Goal: Task Accomplishment & Management: Manage account settings

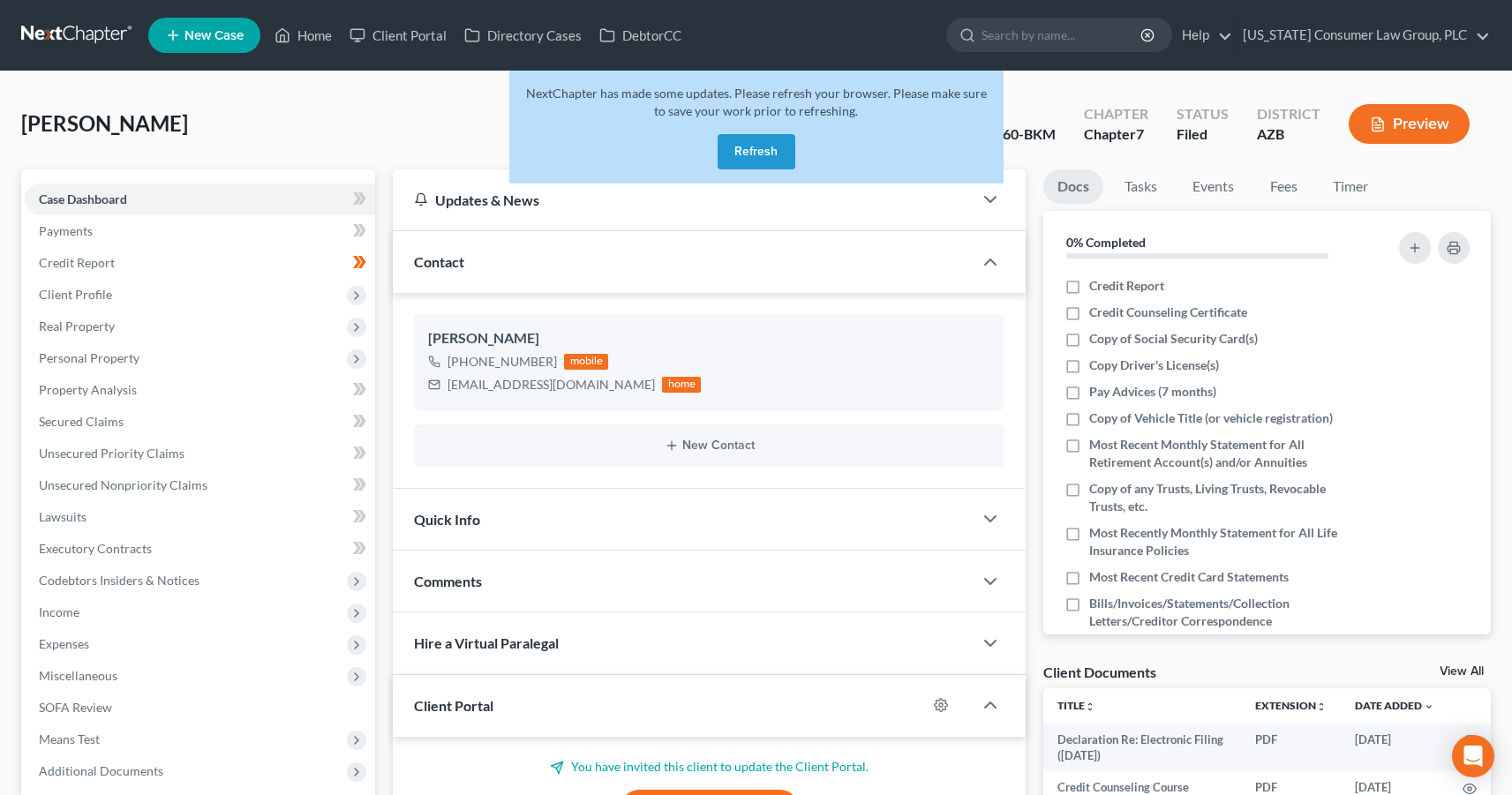
click at [763, 150] on button "Refresh" at bounding box center [757, 152] width 78 height 35
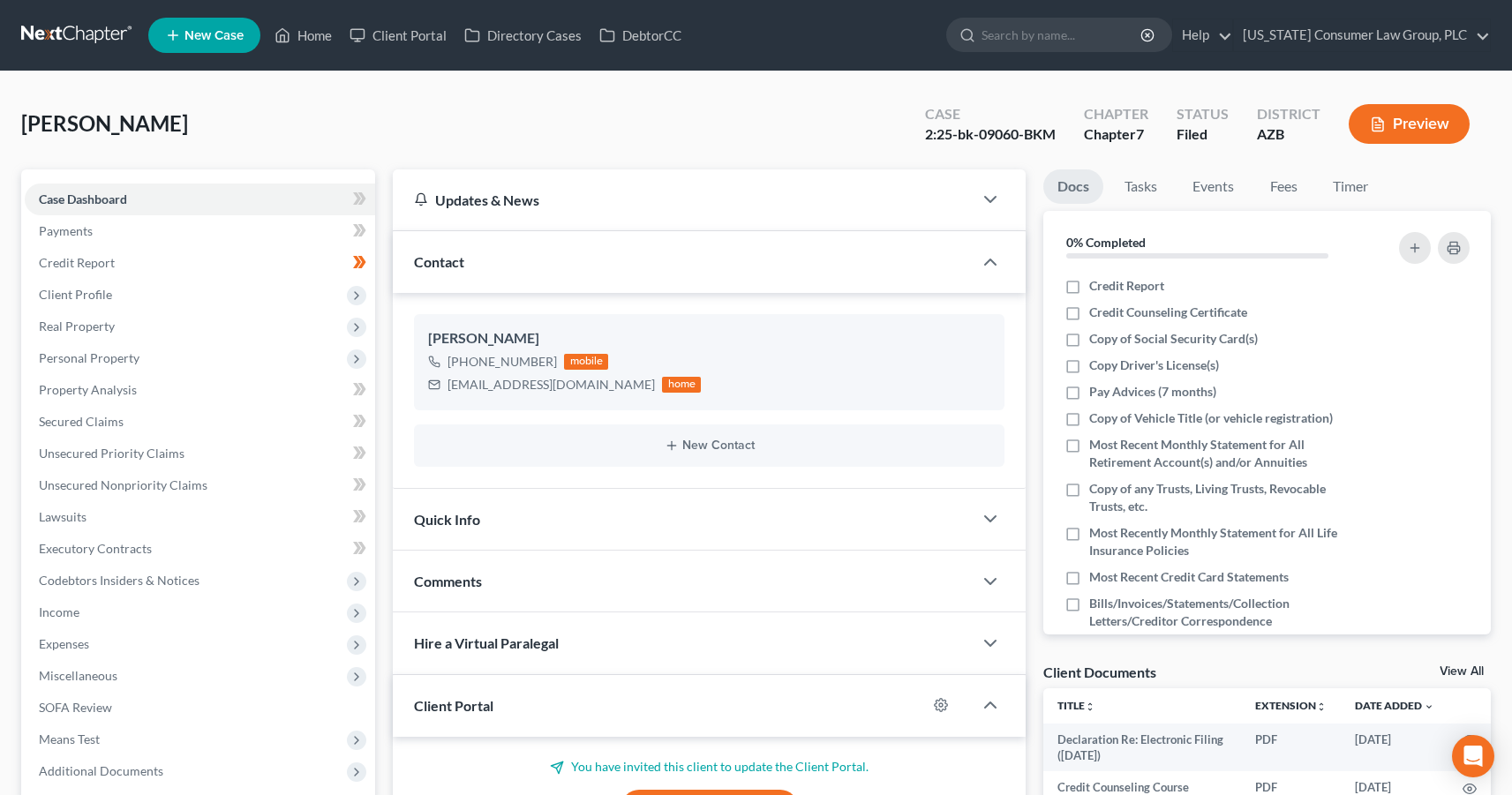
click at [84, 28] on link at bounding box center [78, 35] width 113 height 32
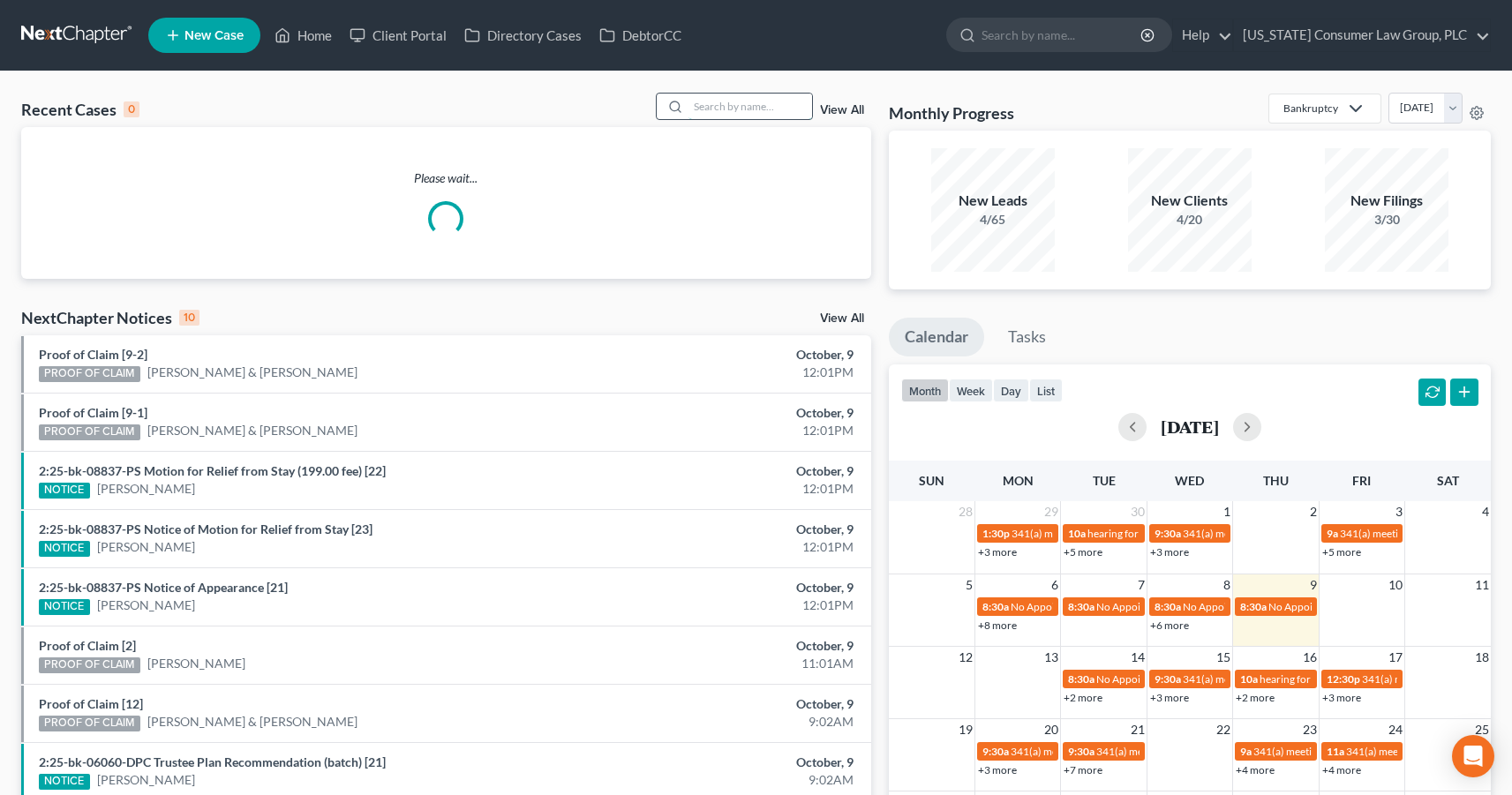
click at [722, 100] on input "search" at bounding box center [750, 107] width 123 height 26
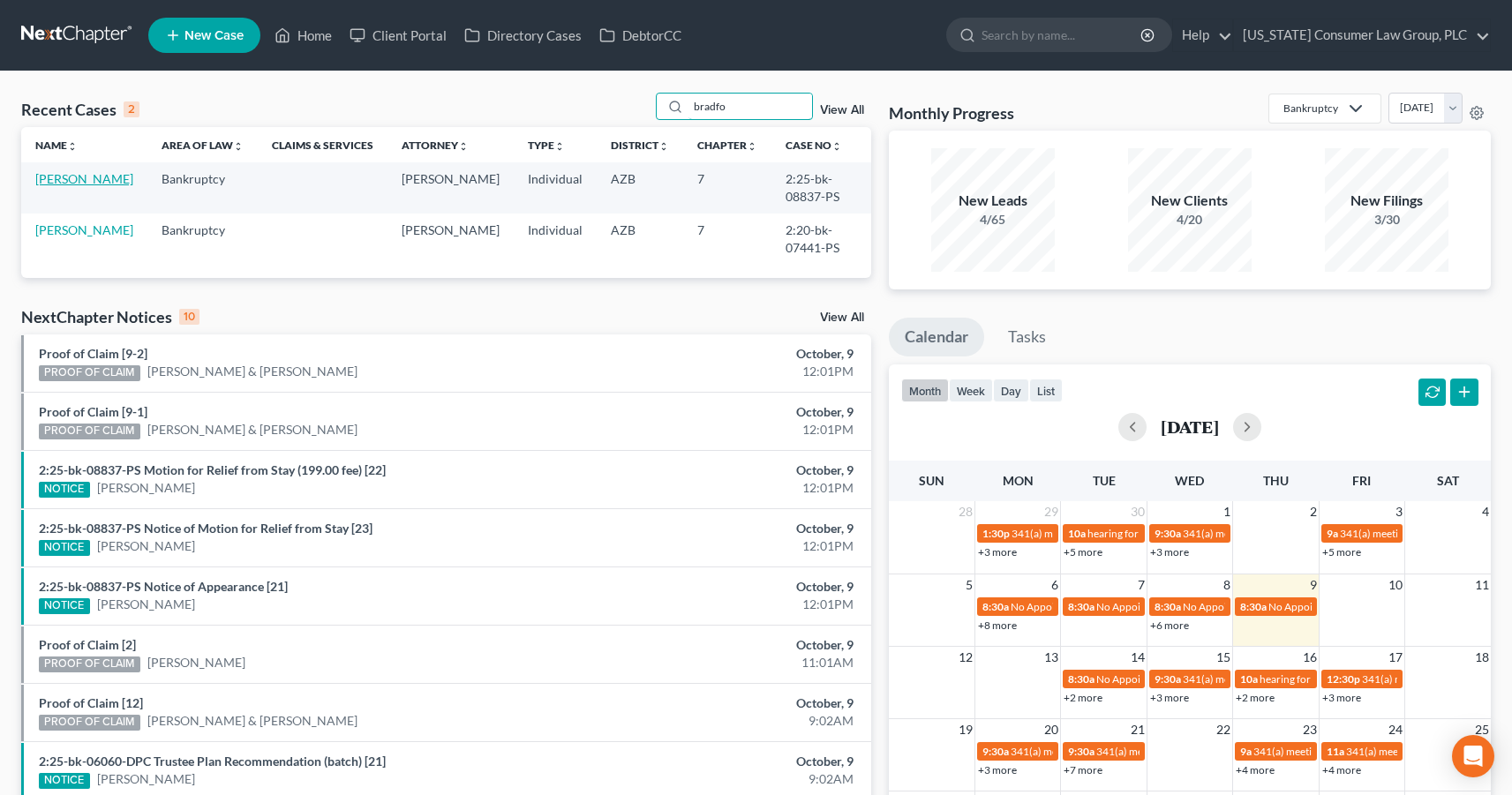
type input "bradfo"
click at [63, 185] on link "[PERSON_NAME]" at bounding box center [84, 179] width 98 height 15
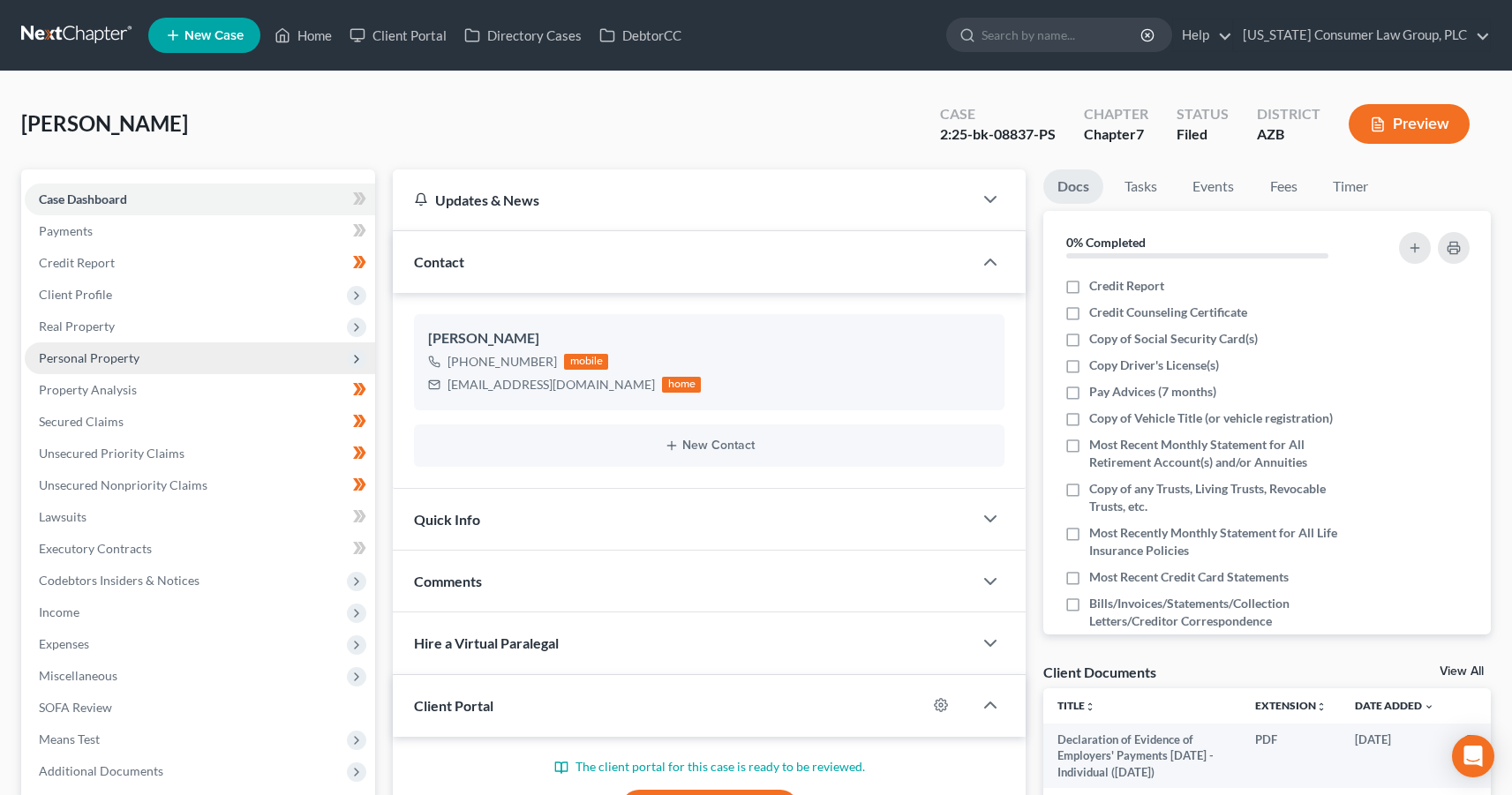
click at [110, 368] on span "Personal Property" at bounding box center [200, 358] width 351 height 32
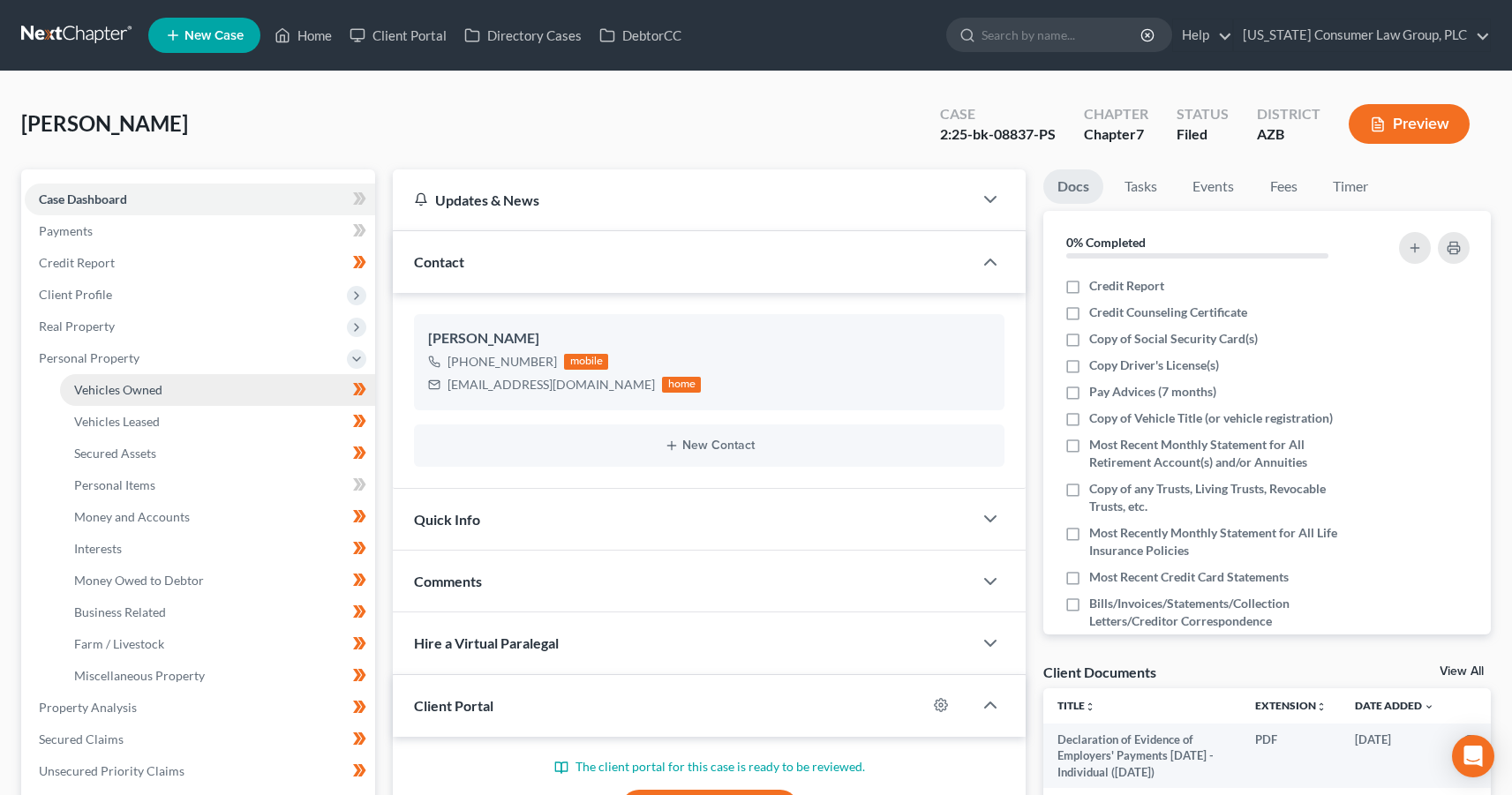
click at [112, 382] on span "Vehicles Owned" at bounding box center [118, 390] width 88 height 15
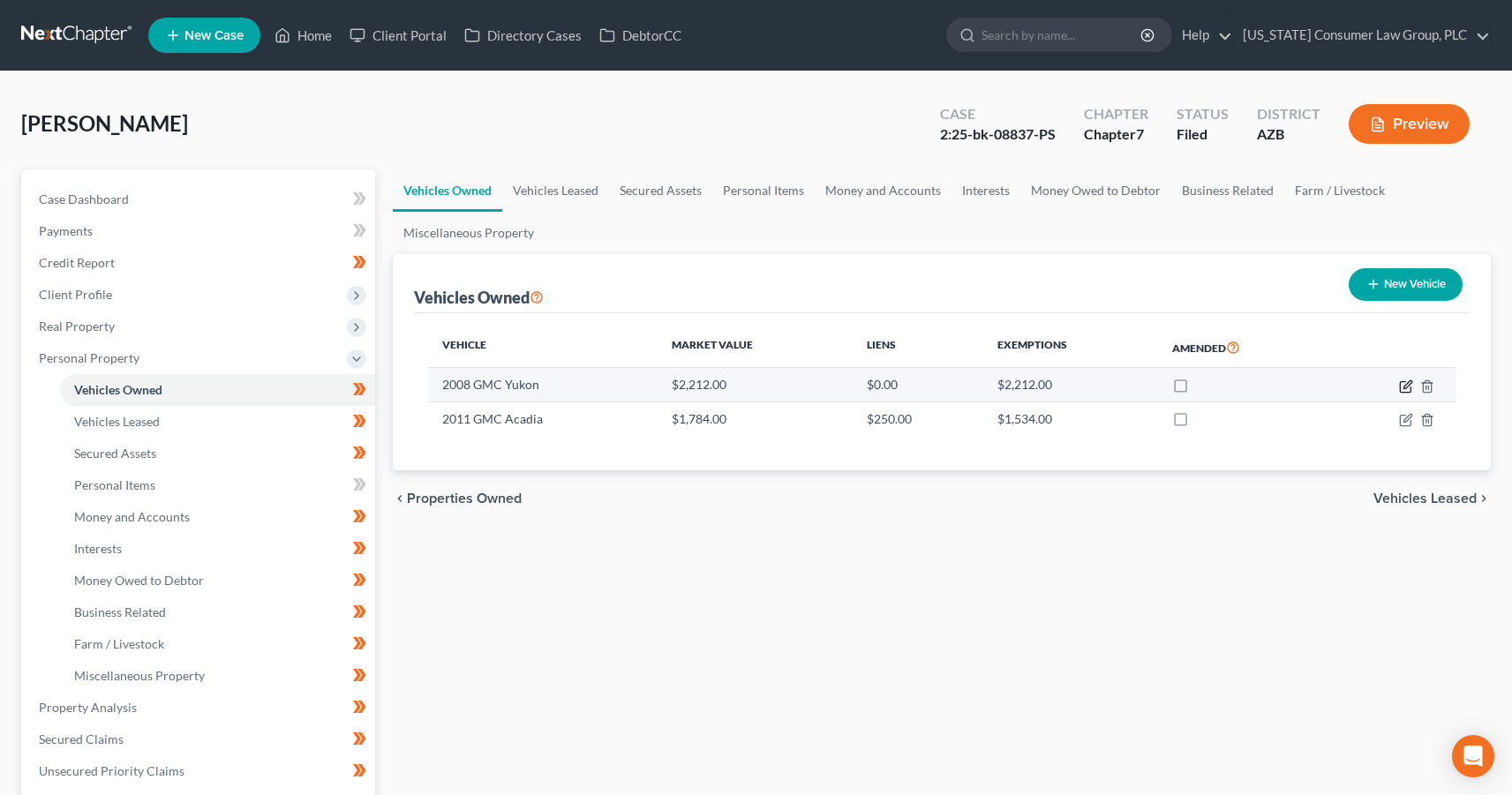
click at [1405, 388] on icon "button" at bounding box center [1407, 384] width 8 height 8
select select "0"
select select "18"
select select "3"
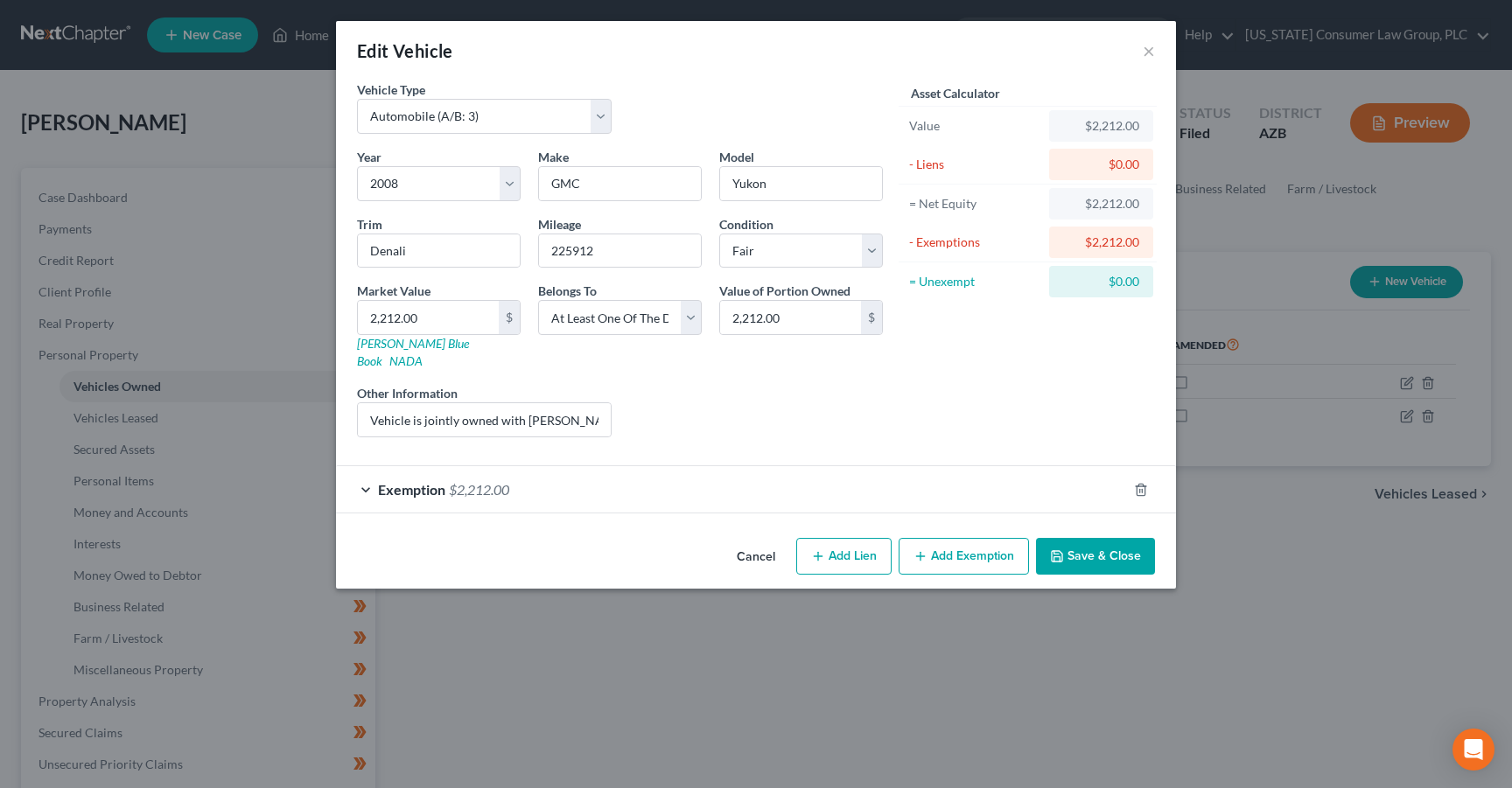
click at [1115, 542] on button "Save & Close" at bounding box center [1095, 556] width 119 height 37
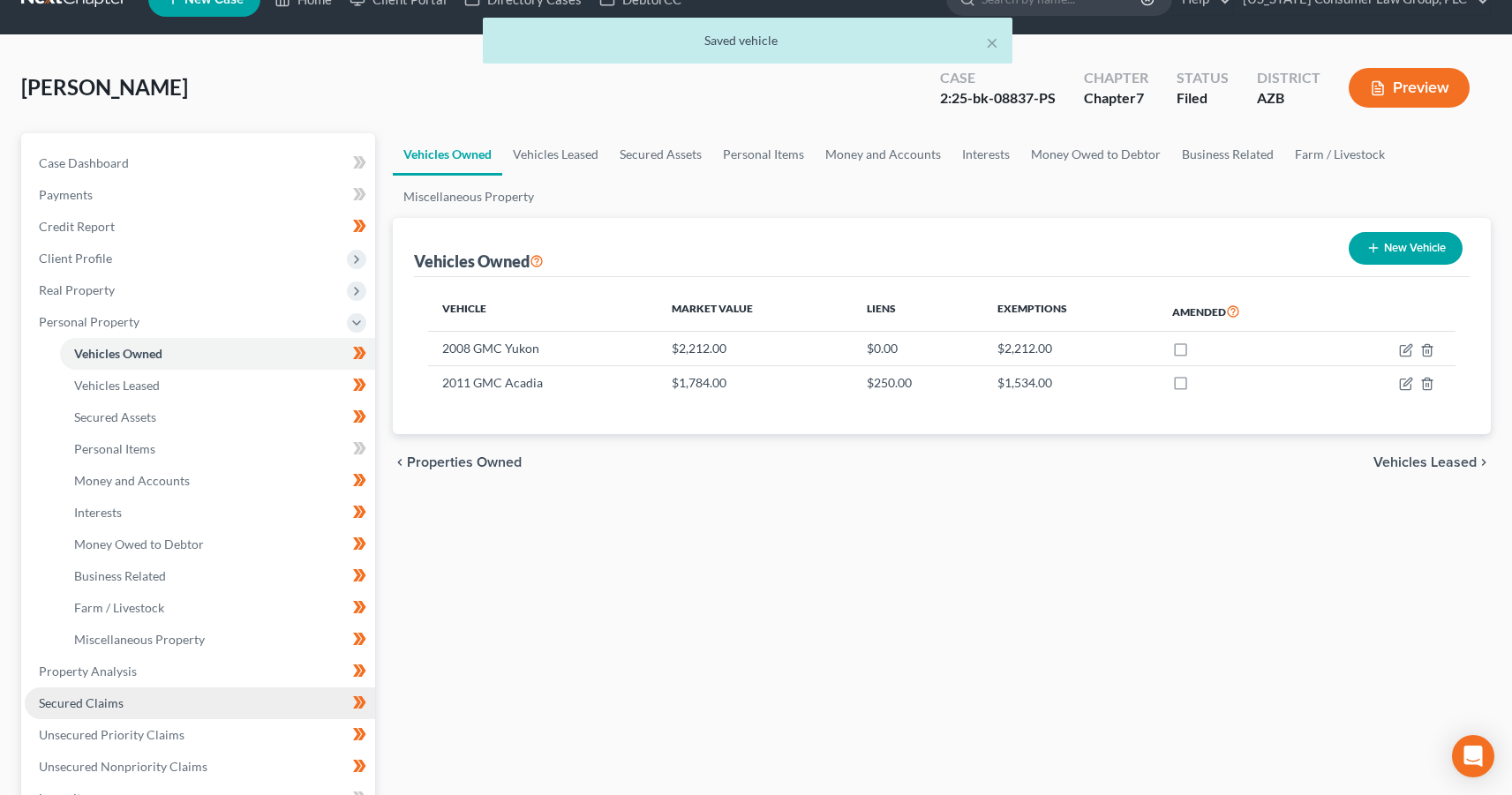
click at [85, 705] on span "Secured Claims" at bounding box center [81, 703] width 84 height 15
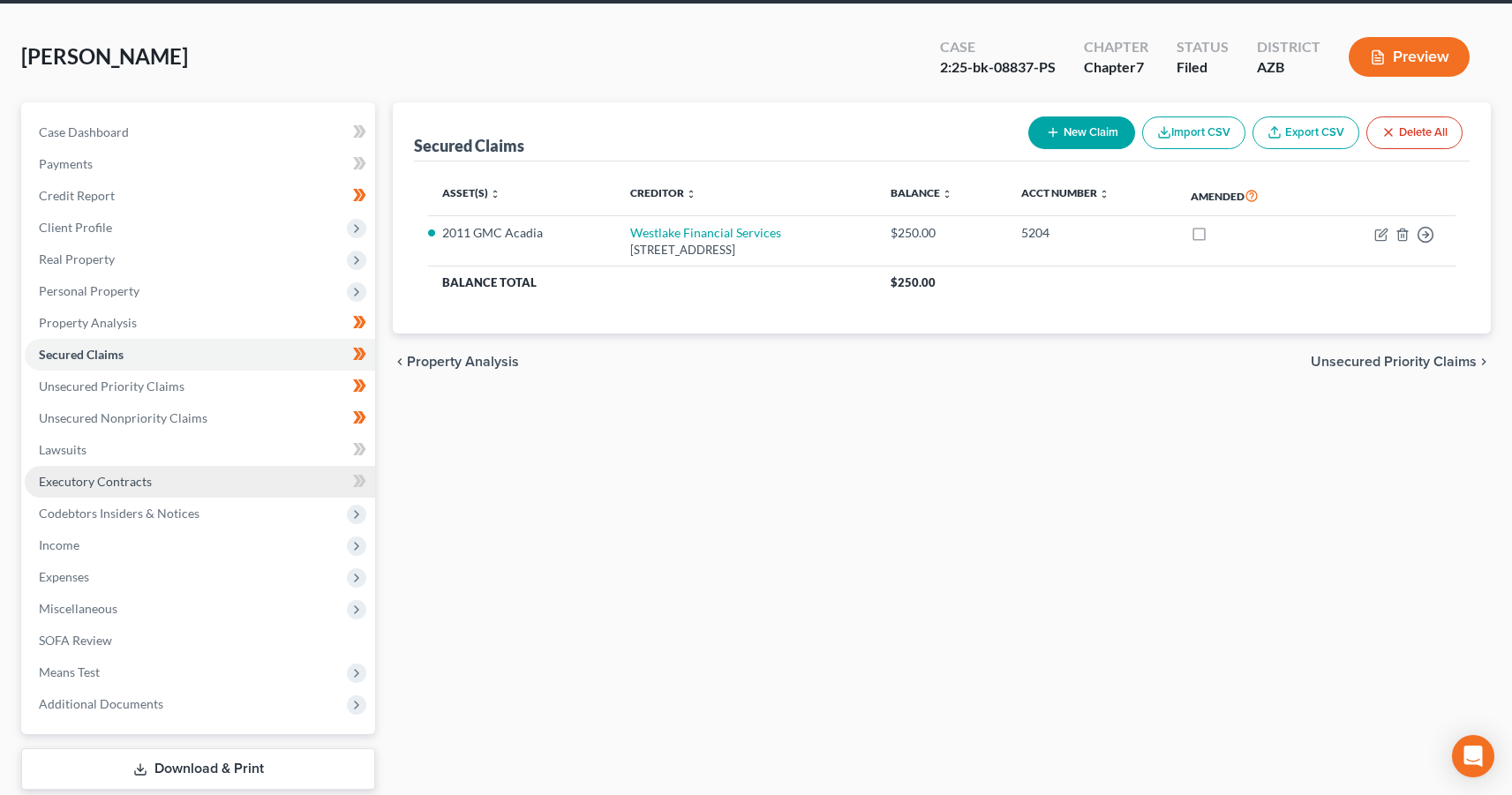
scroll to position [103, 0]
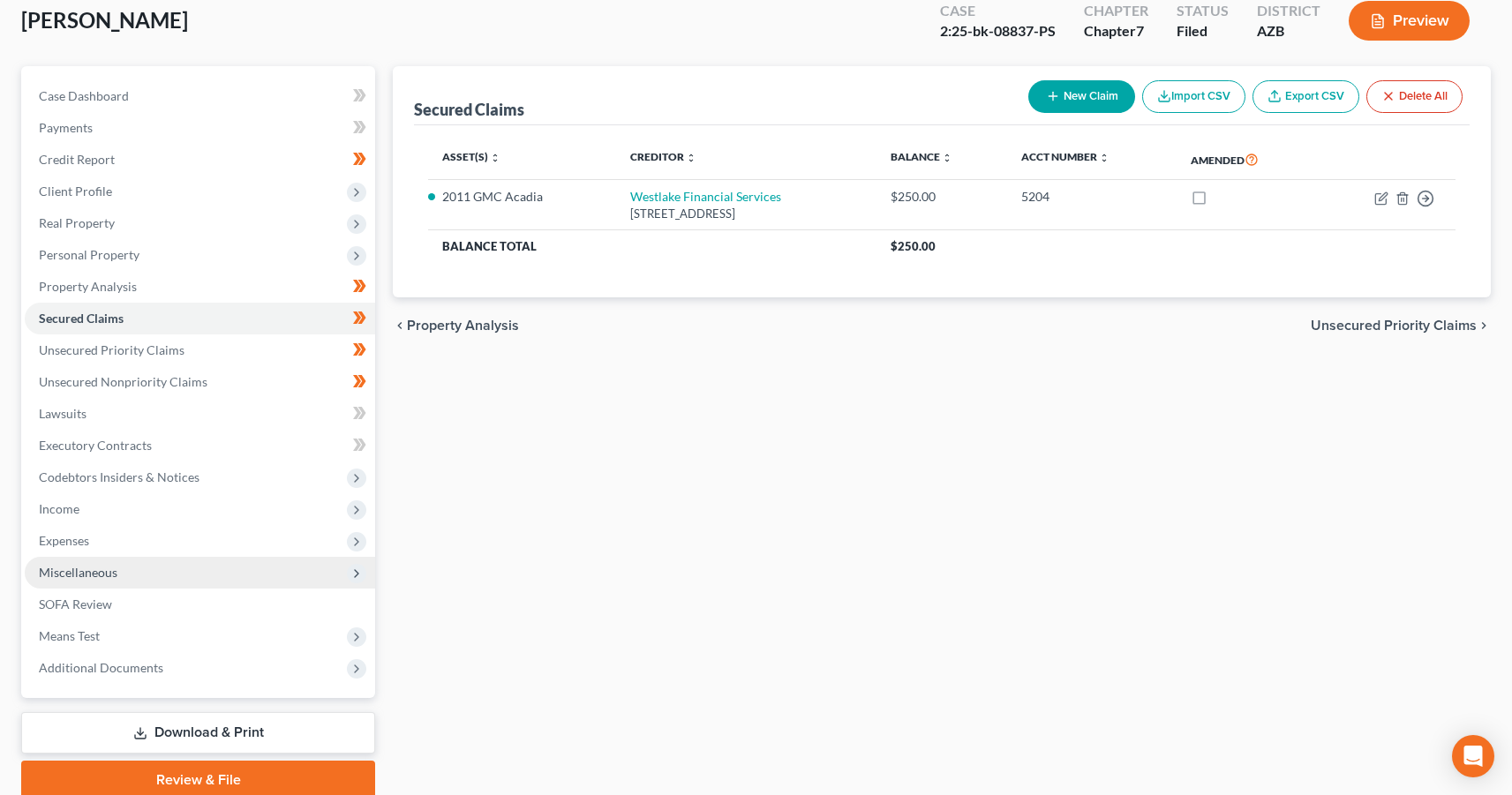
click at [91, 574] on span "Miscellaneous" at bounding box center [78, 572] width 79 height 15
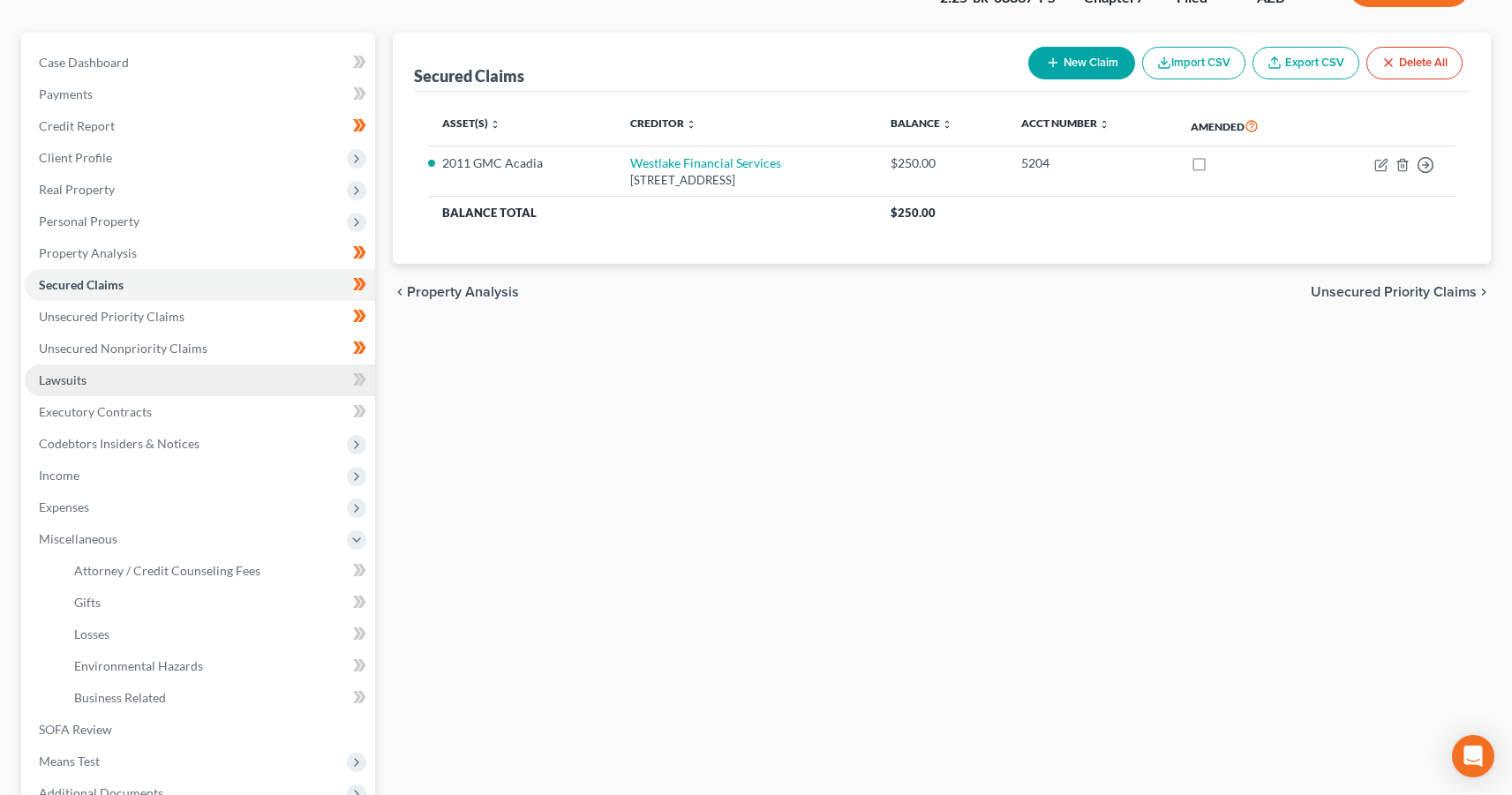
scroll to position [139, 0]
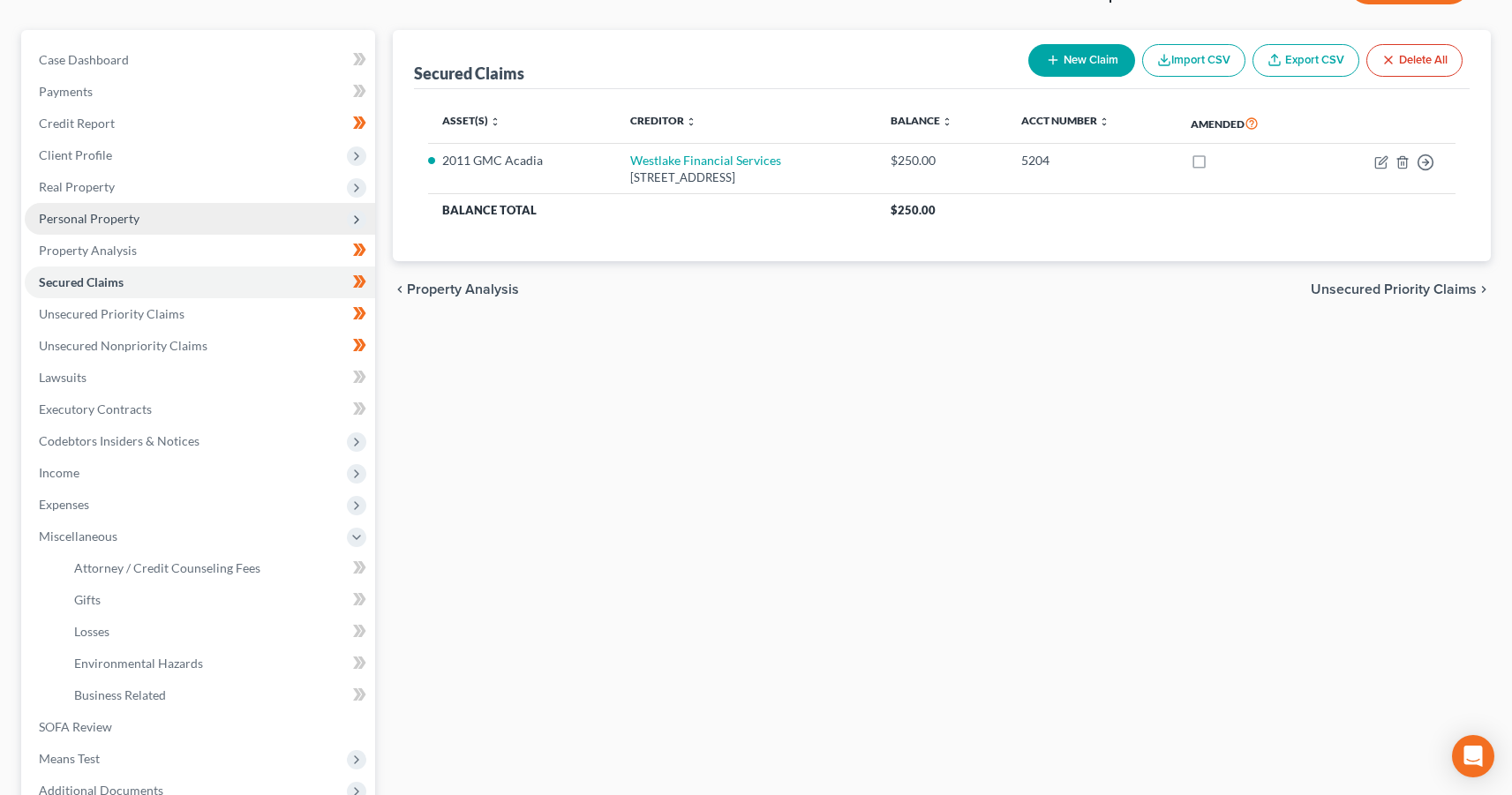
click at [98, 219] on span "Personal Property" at bounding box center [89, 218] width 100 height 15
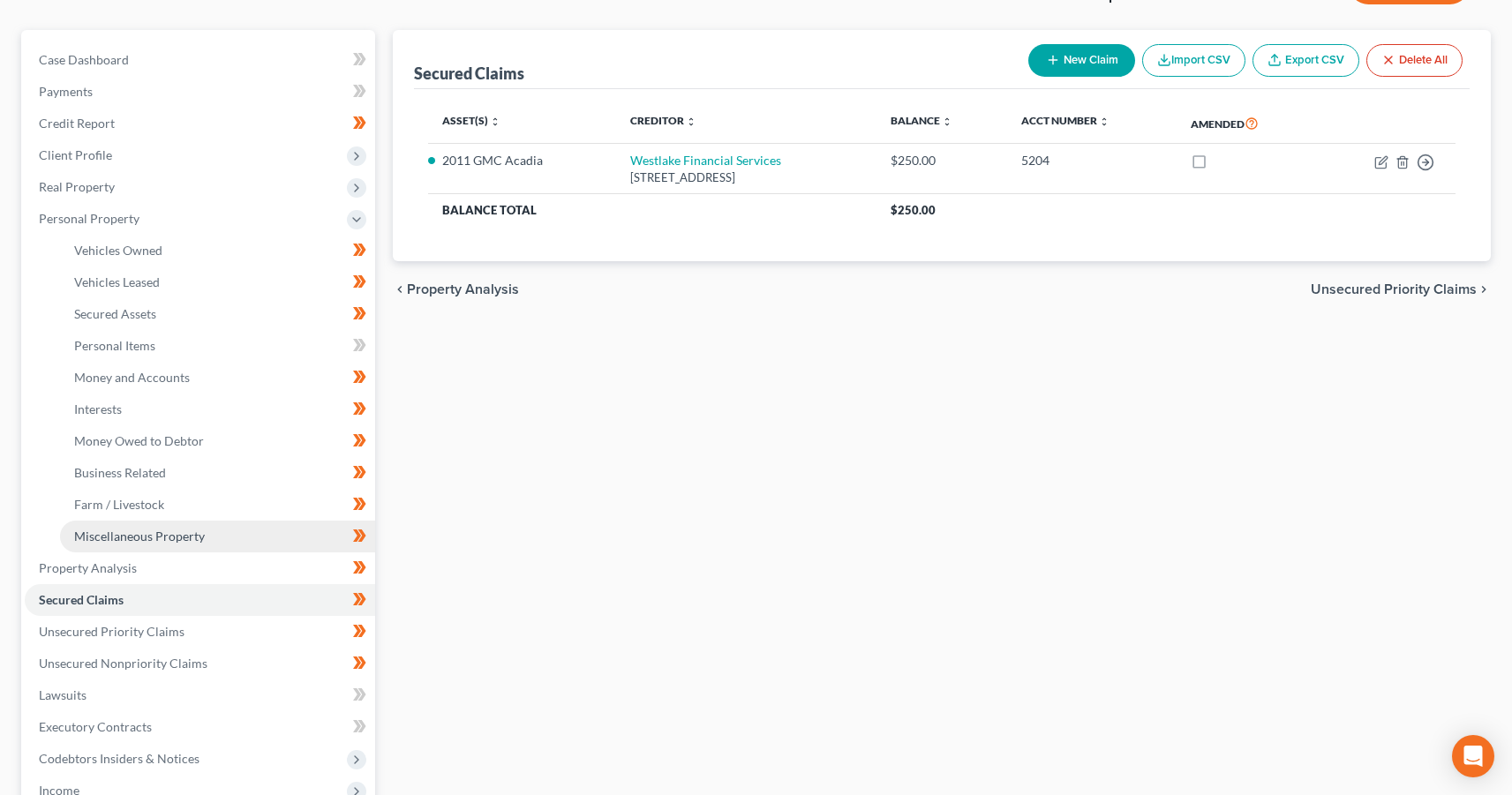
click at [103, 537] on span "Miscellaneous Property" at bounding box center [139, 536] width 131 height 15
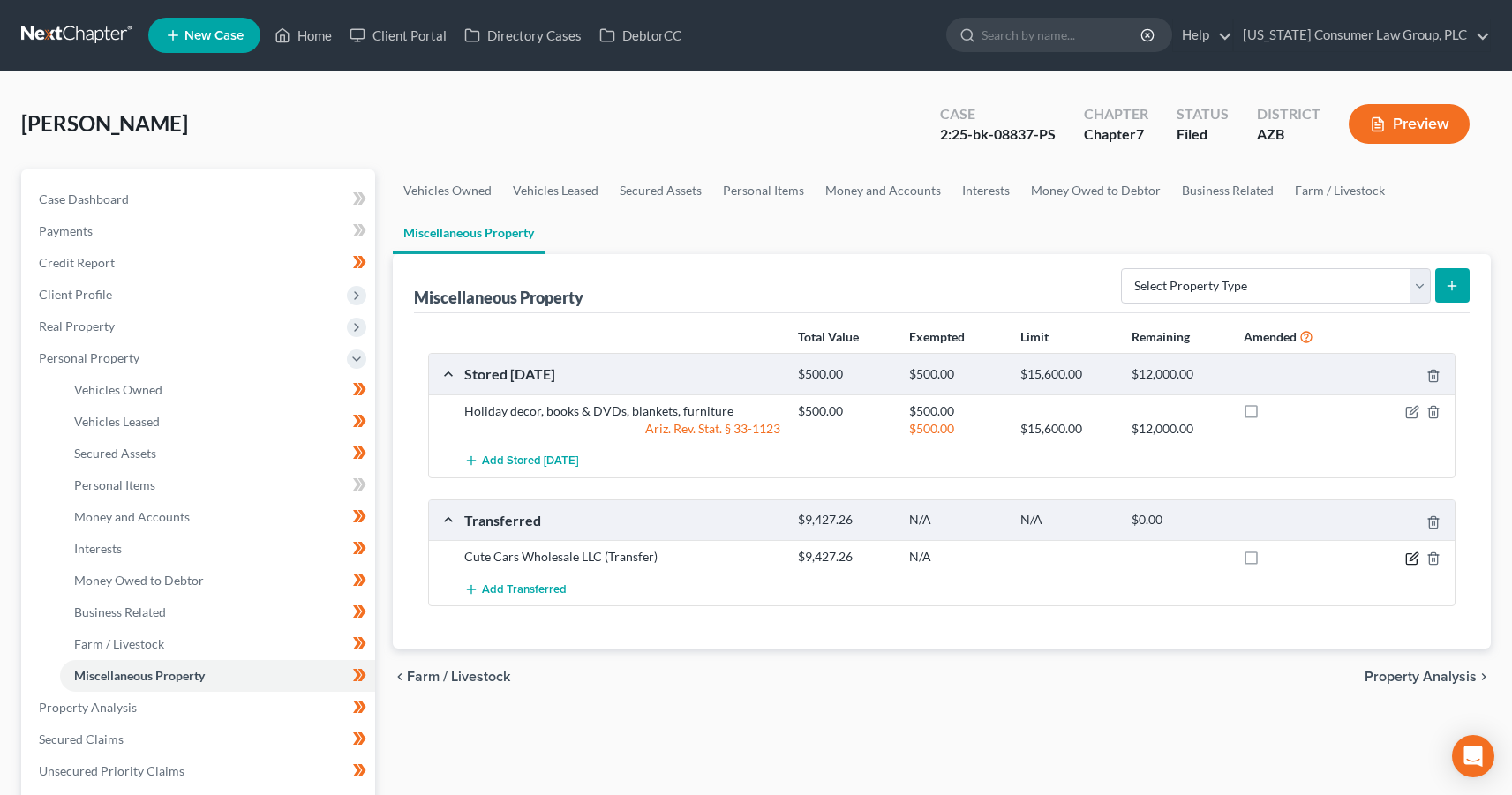
click at [1409, 559] on icon "button" at bounding box center [1412, 558] width 14 height 14
select select "Ordinary (within 2 years)"
select select "3"
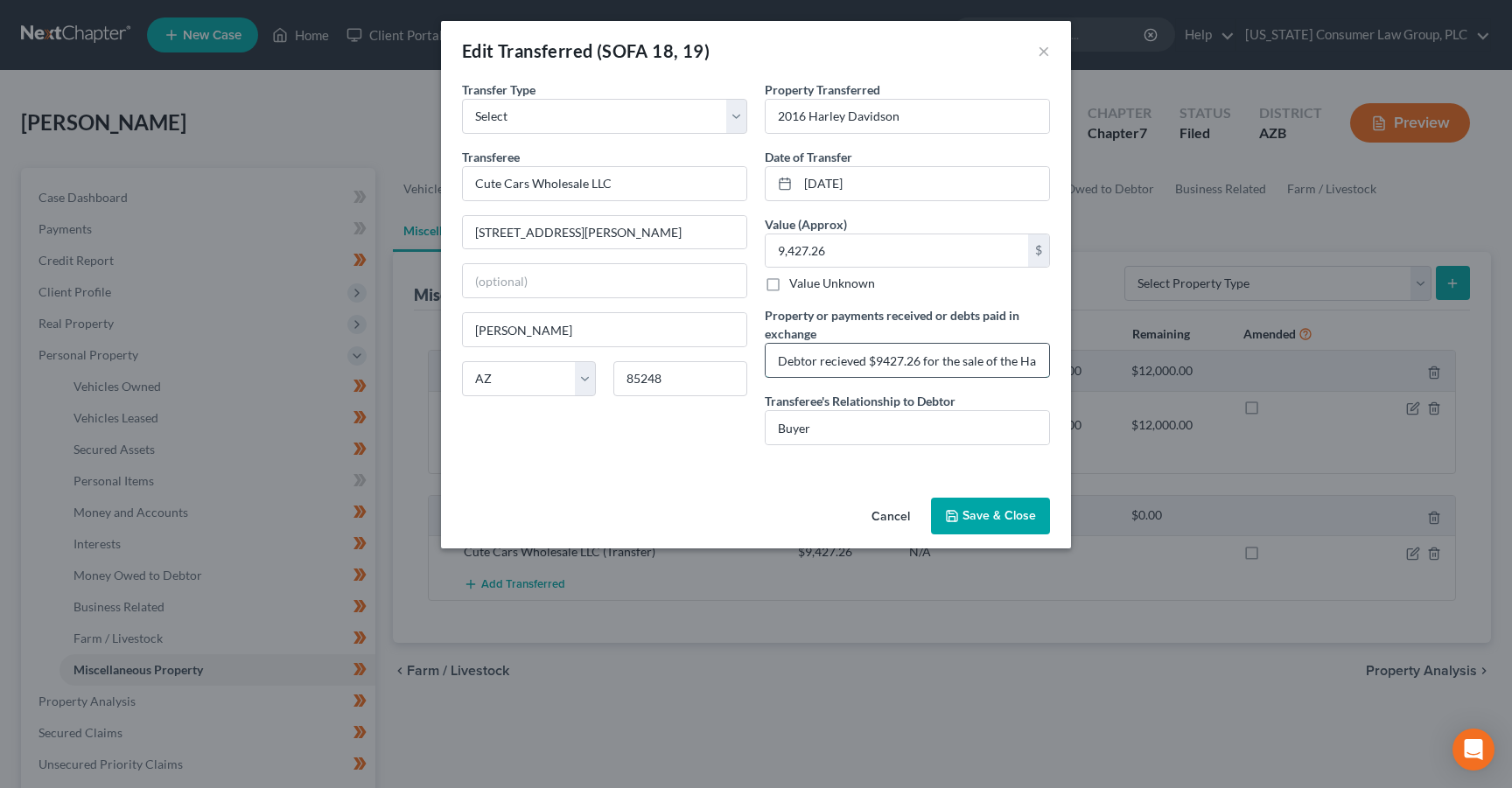
click at [960, 365] on input "Debtor recieved $9427.26 for the sale of the Harley Davidson, which was used to…" at bounding box center [908, 360] width 283 height 33
click at [879, 520] on button "Cancel" at bounding box center [891, 517] width 66 height 35
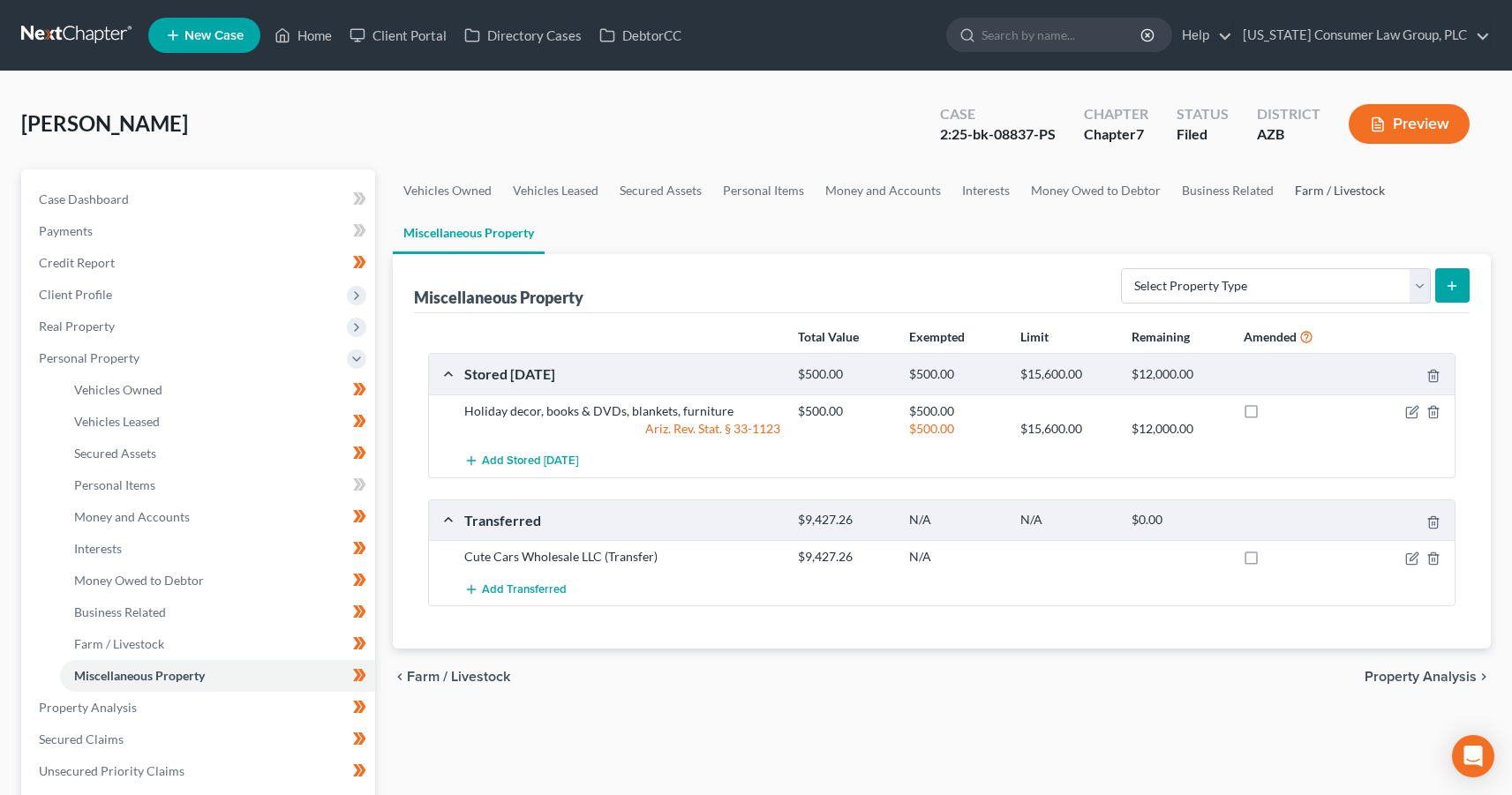
click at [1343, 183] on link "Farm / Livestock" at bounding box center [1340, 191] width 111 height 43
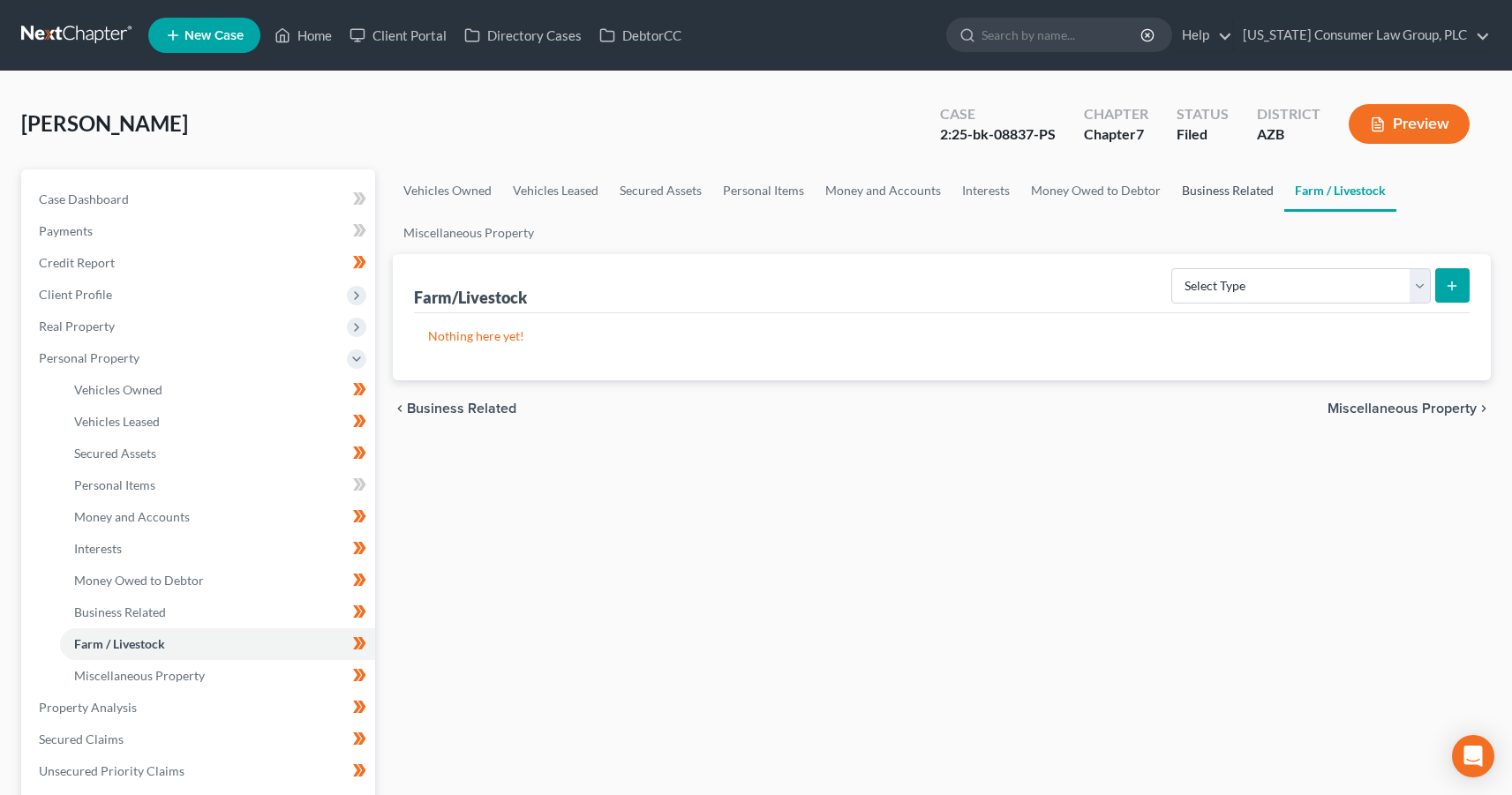
click at [1238, 193] on link "Business Related" at bounding box center [1228, 191] width 113 height 43
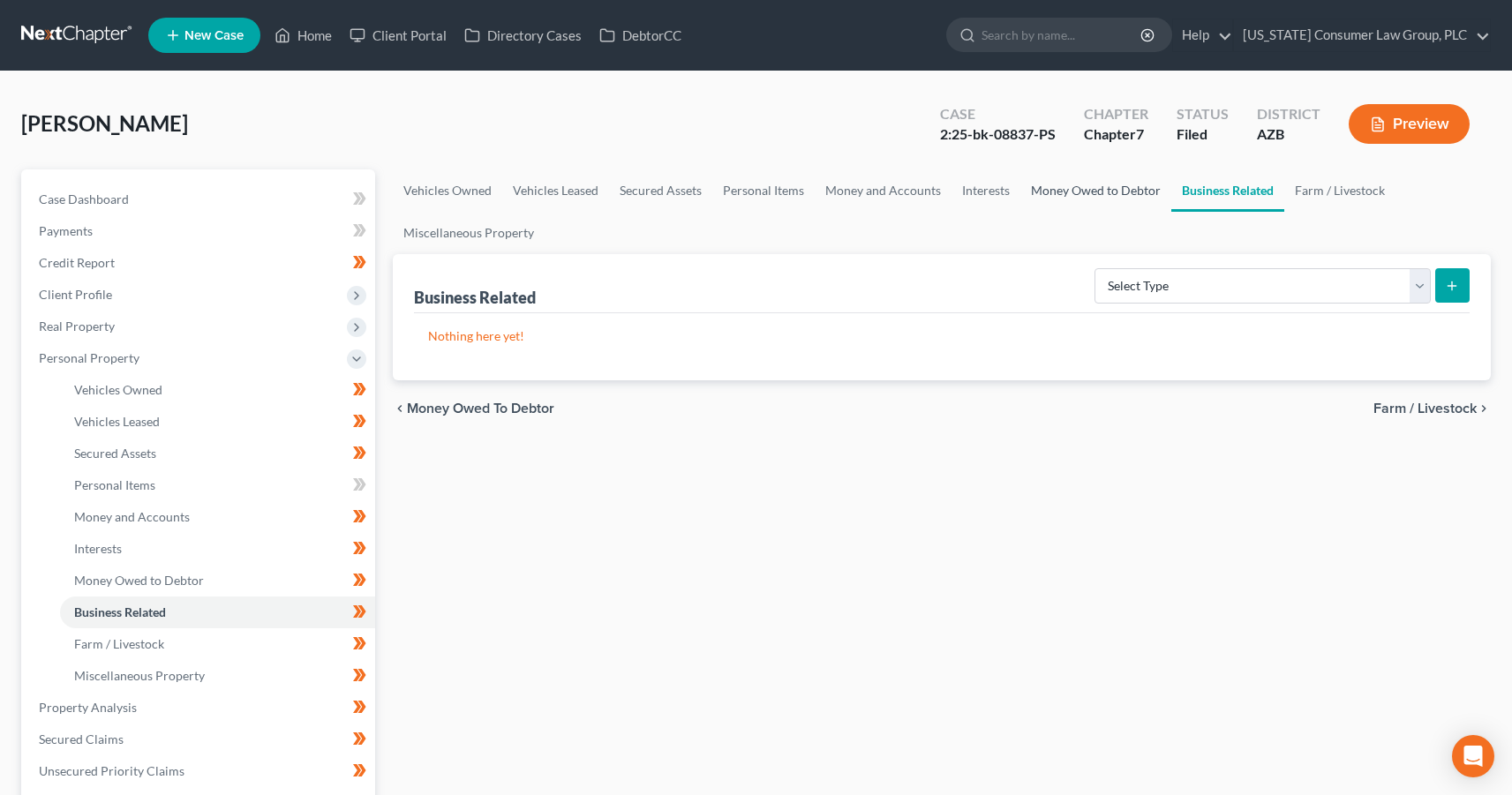
click at [1111, 199] on link "Money Owed to Debtor" at bounding box center [1096, 191] width 151 height 43
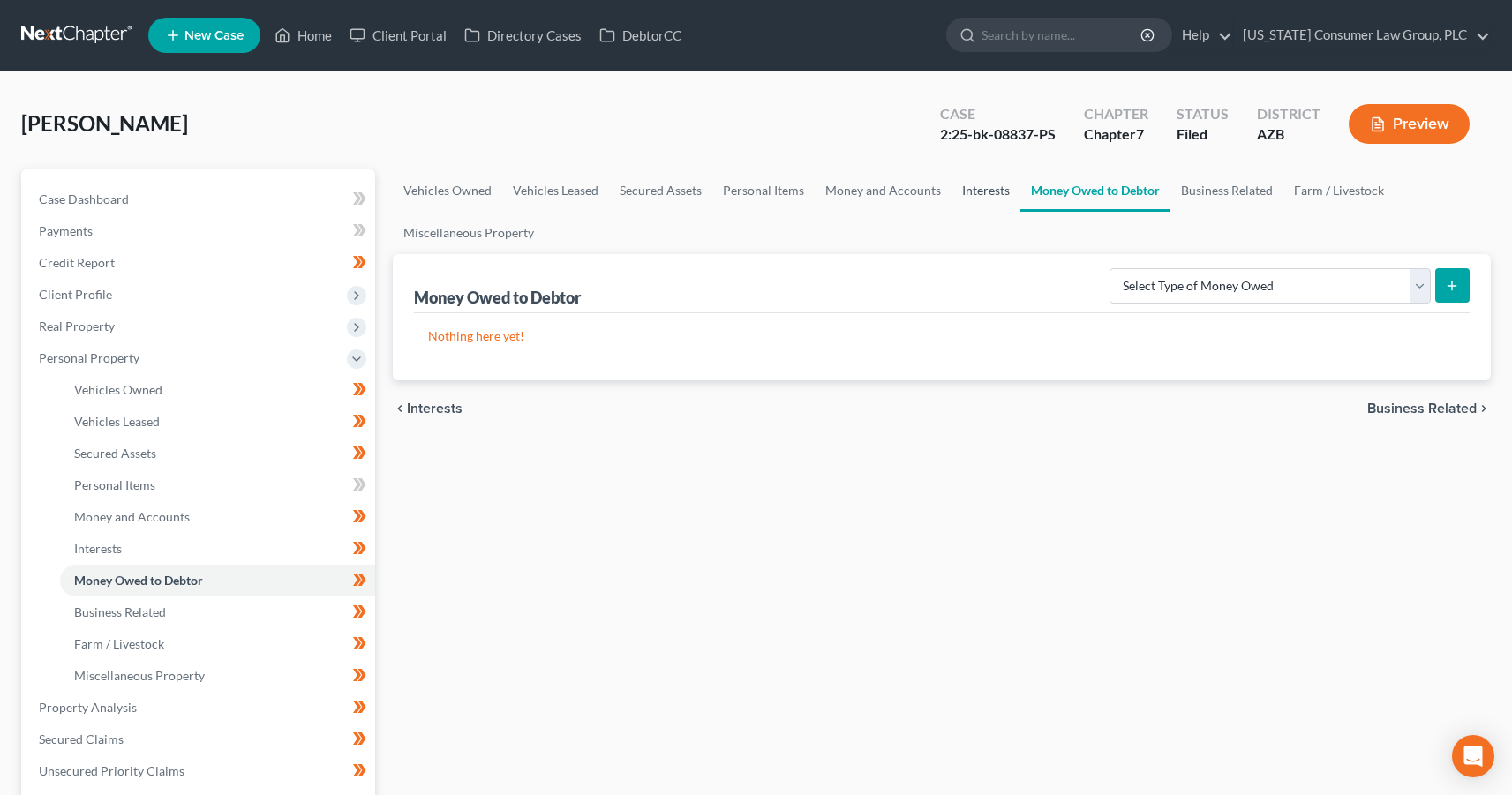
click at [980, 194] on link "Interests" at bounding box center [986, 191] width 69 height 43
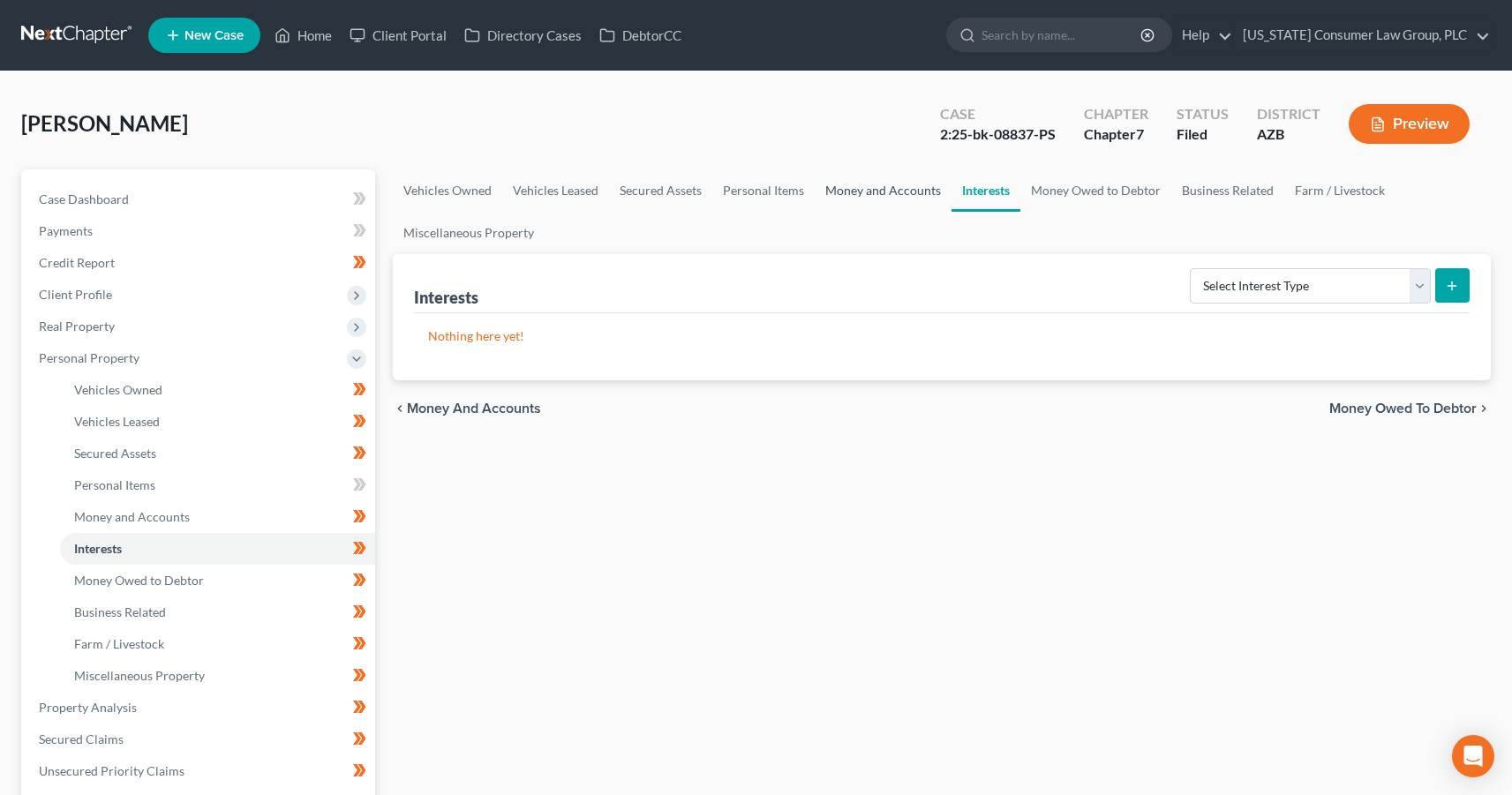
click at [903, 181] on link "Money and Accounts" at bounding box center [883, 191] width 137 height 43
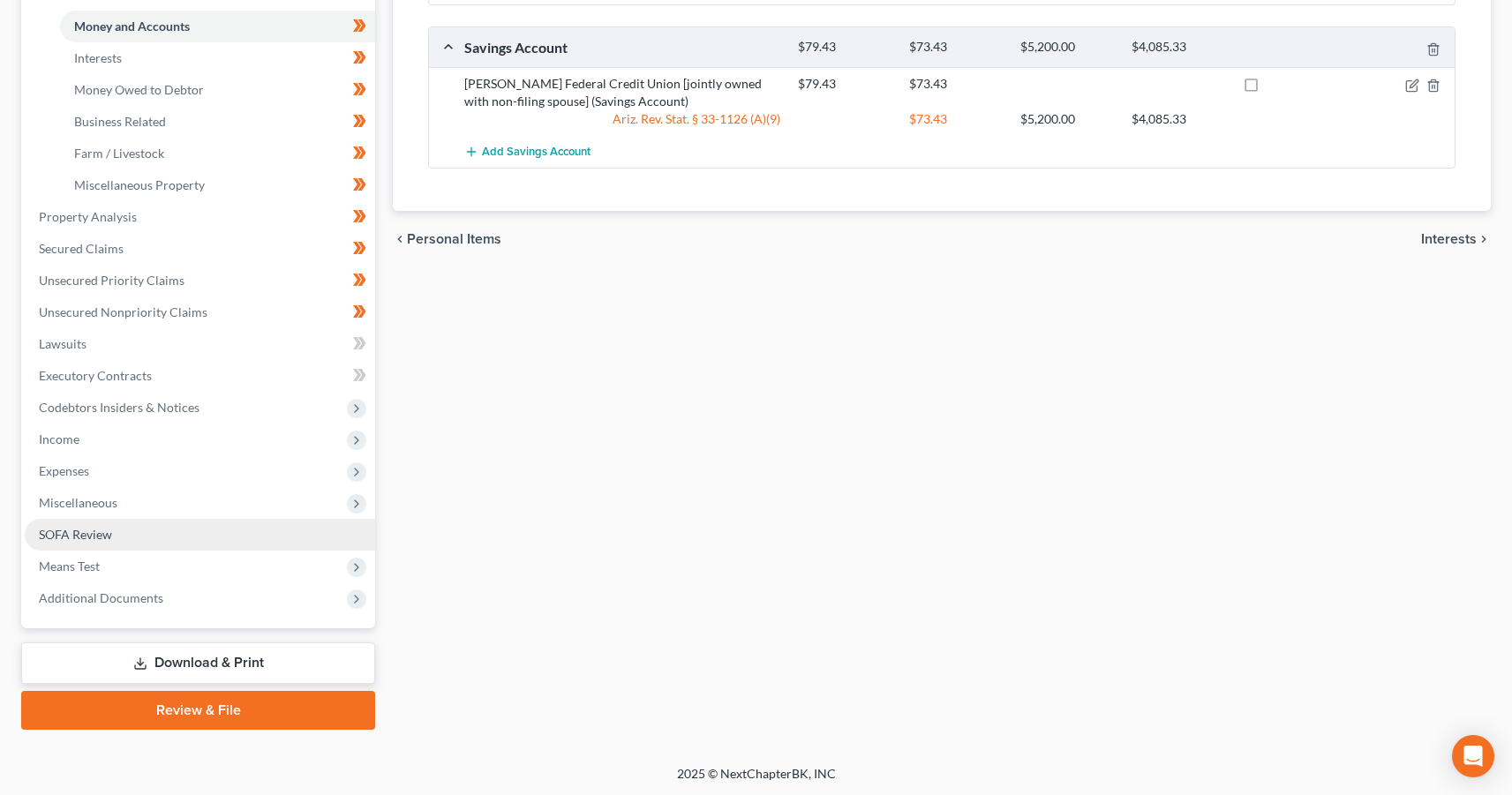
click at [102, 539] on span "SOFA Review" at bounding box center [75, 534] width 73 height 15
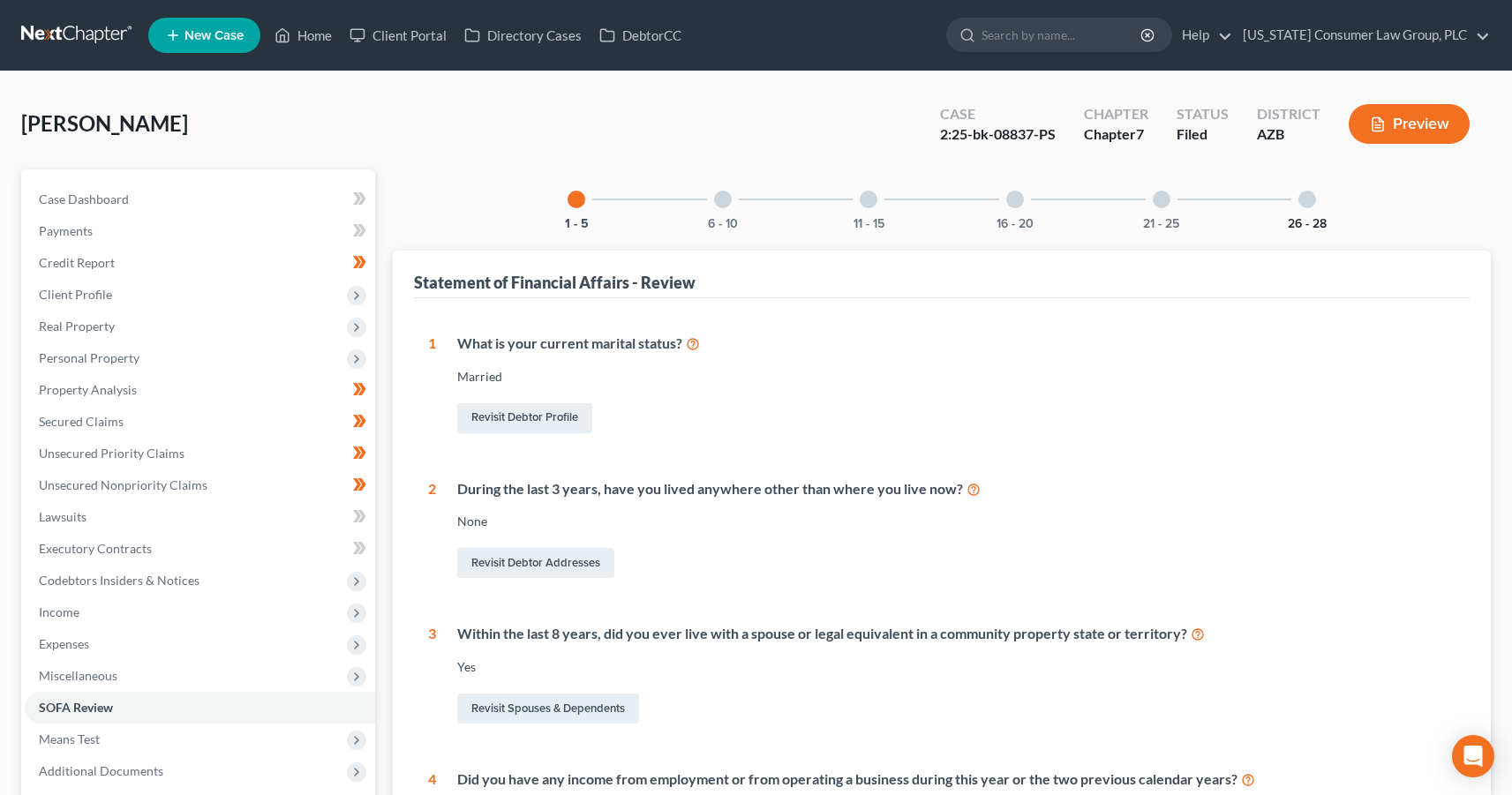
click at [1301, 220] on button "26 - 28" at bounding box center [1307, 224] width 39 height 12
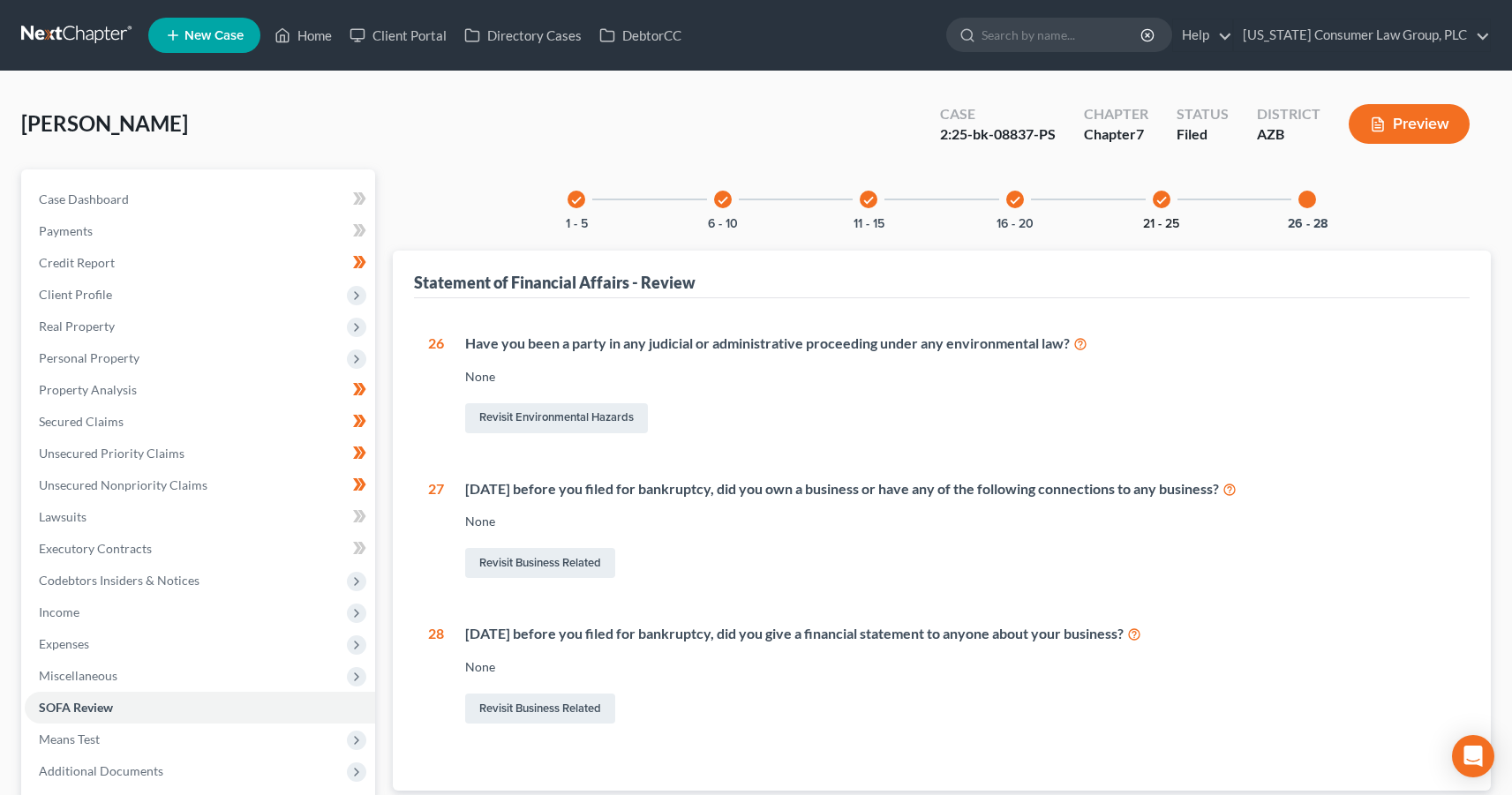
click at [1158, 218] on button "21 - 25" at bounding box center [1160, 224] width 36 height 12
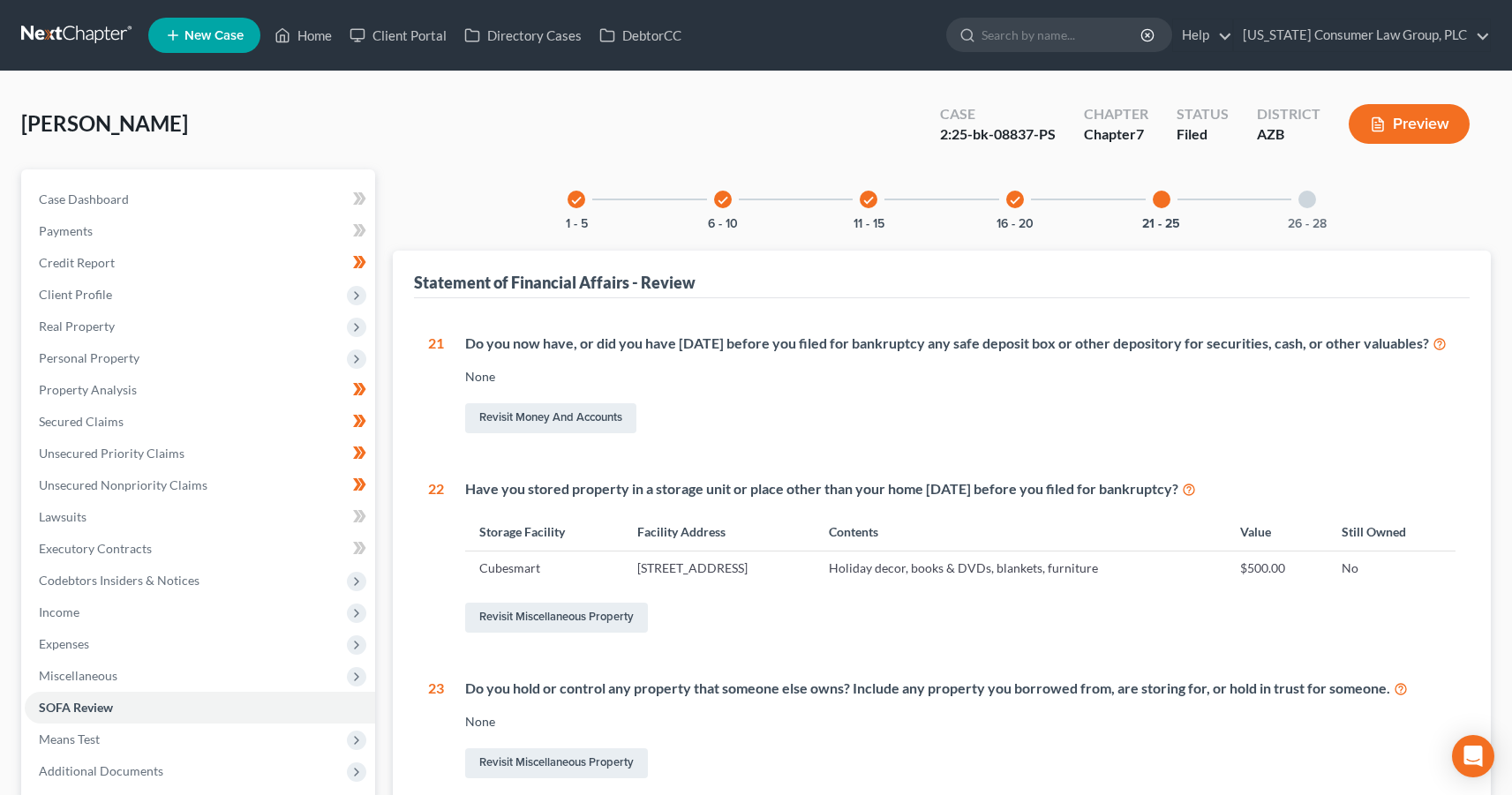
click at [868, 209] on div "check 11 - 15" at bounding box center [868, 199] width 60 height 60
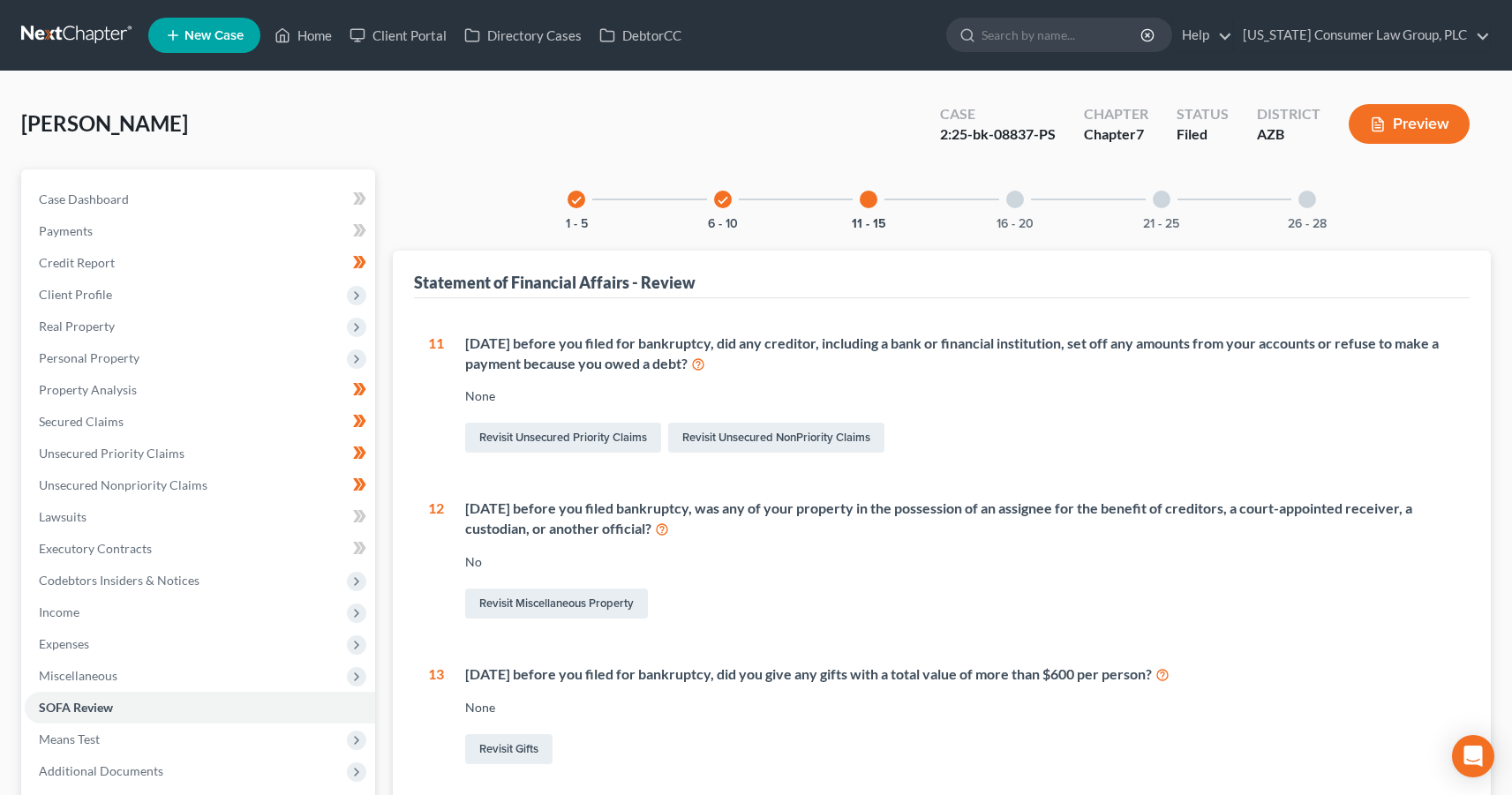
click at [735, 203] on div "check 6 - 10" at bounding box center [723, 199] width 60 height 60
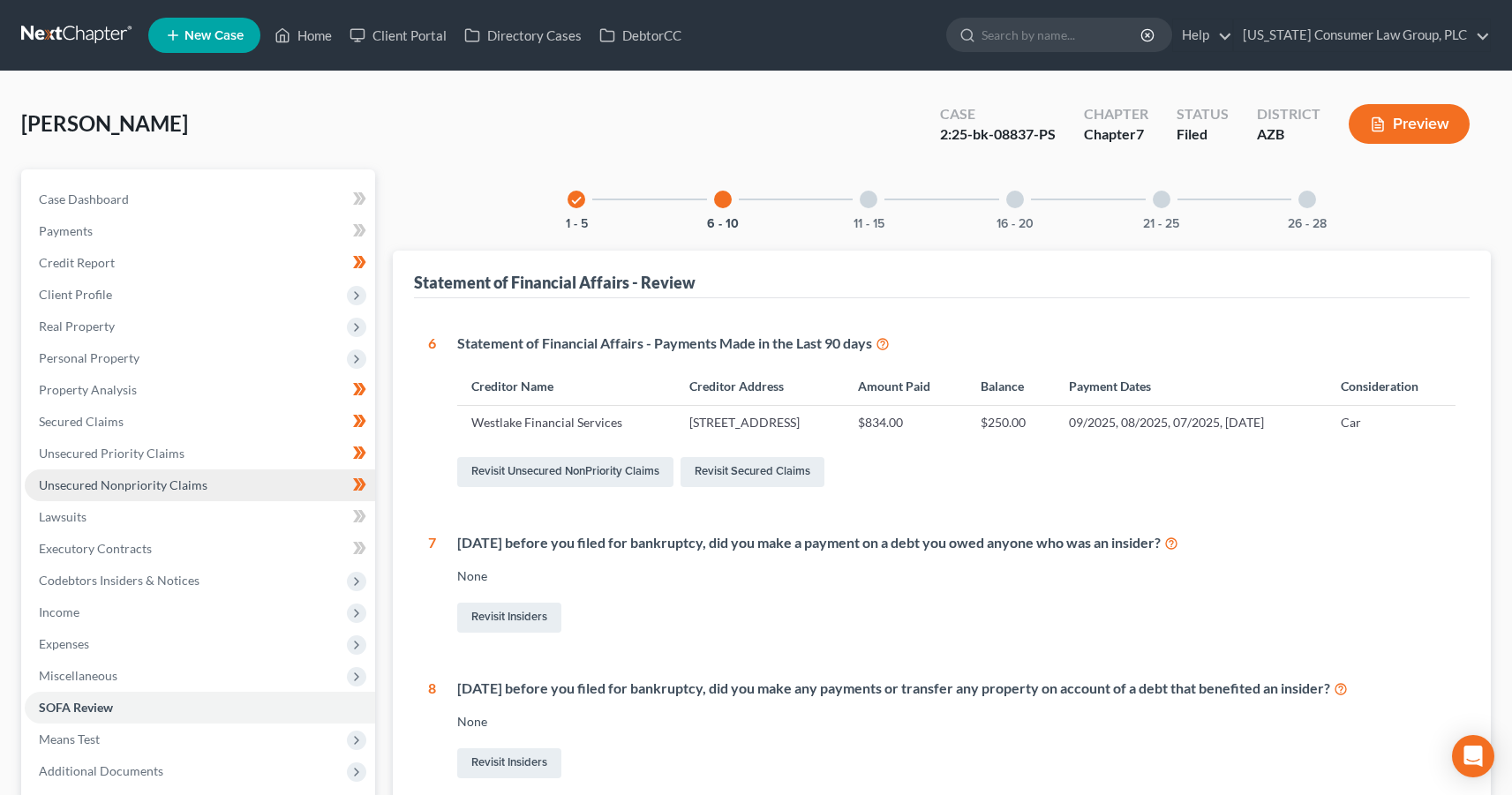
click at [117, 474] on link "Unsecured Nonpriority Claims" at bounding box center [200, 485] width 351 height 32
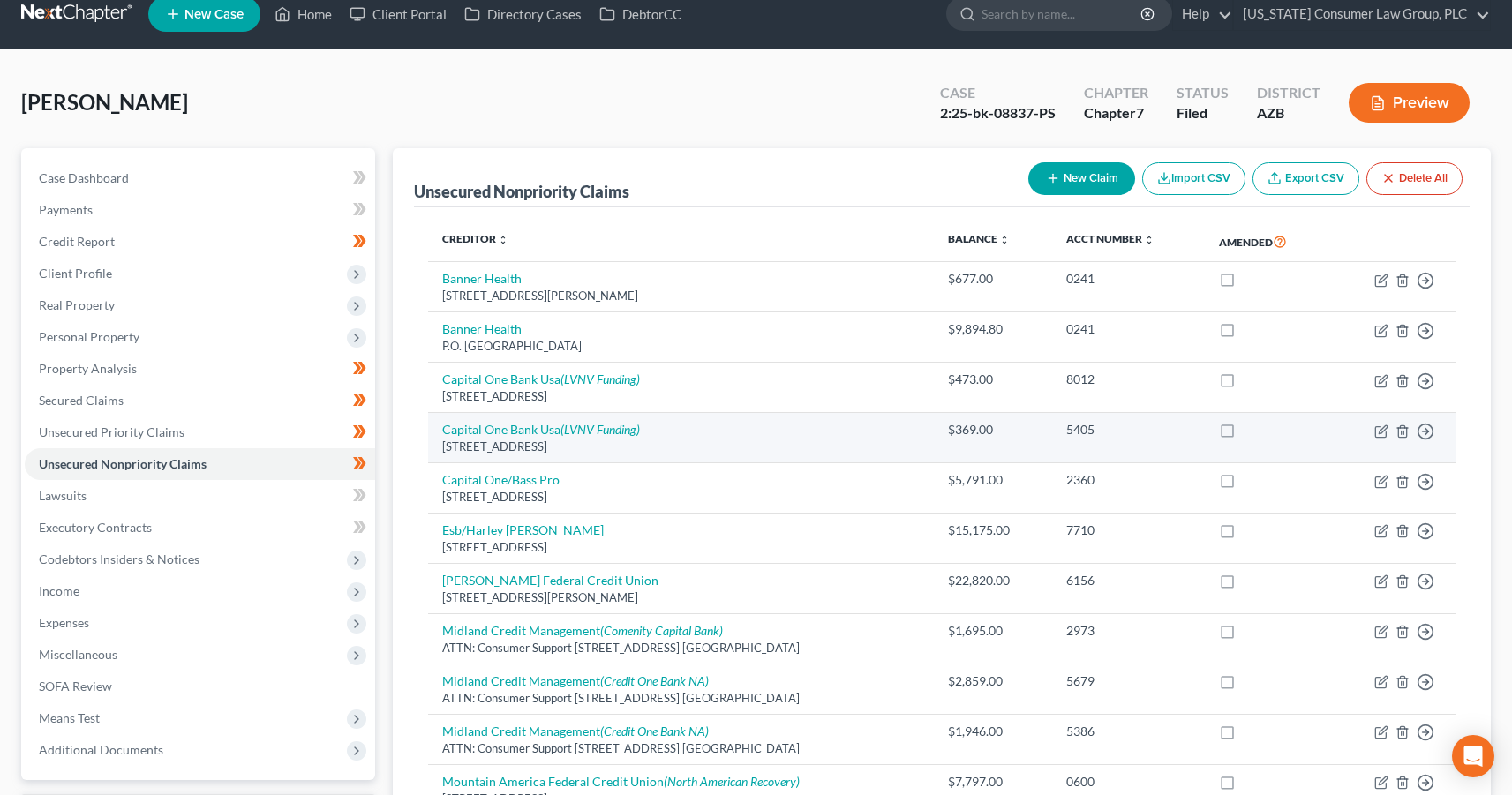
scroll to position [22, 0]
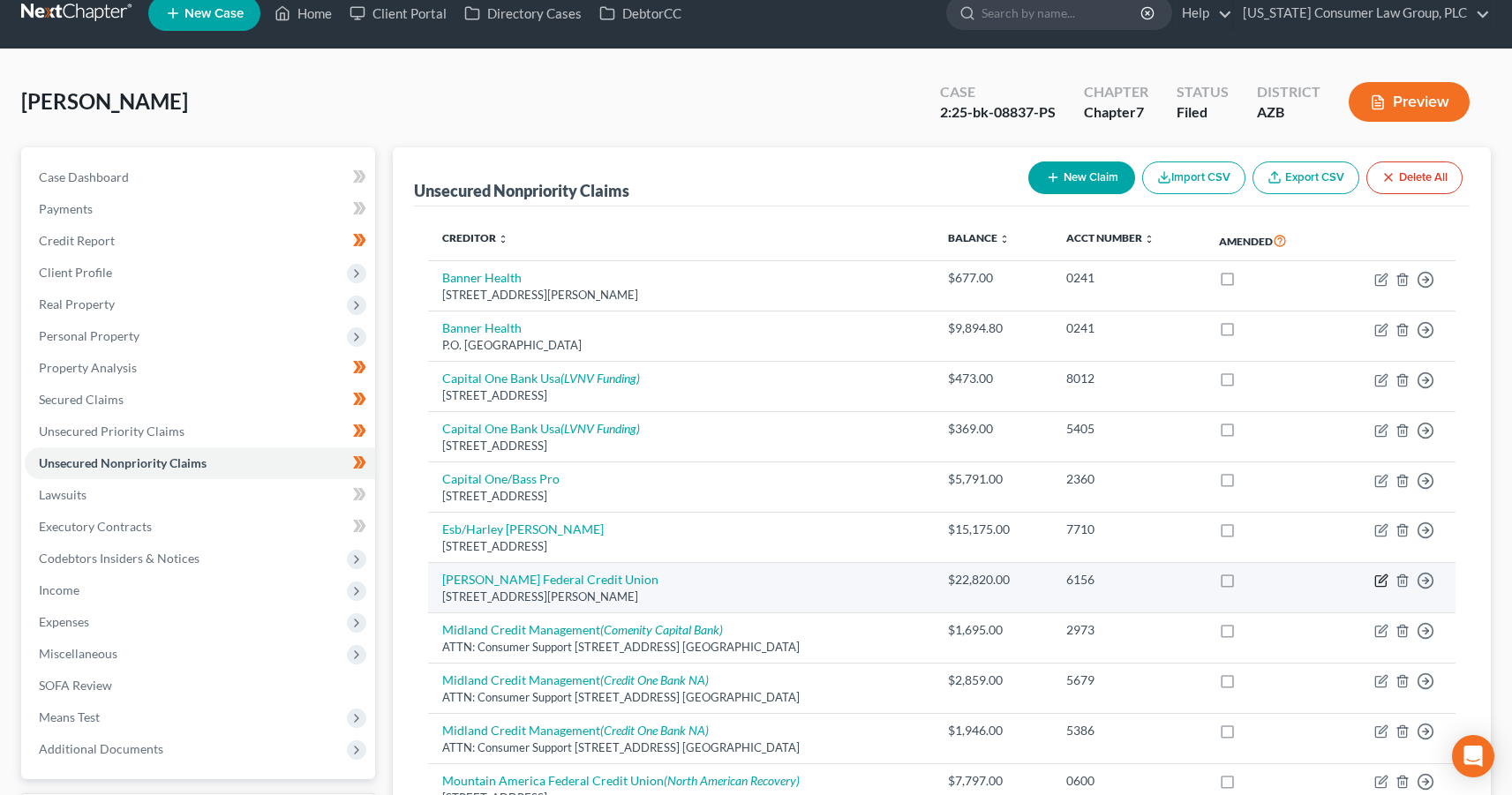
click at [1380, 582] on icon "button" at bounding box center [1381, 581] width 14 height 14
select select "3"
select select "0"
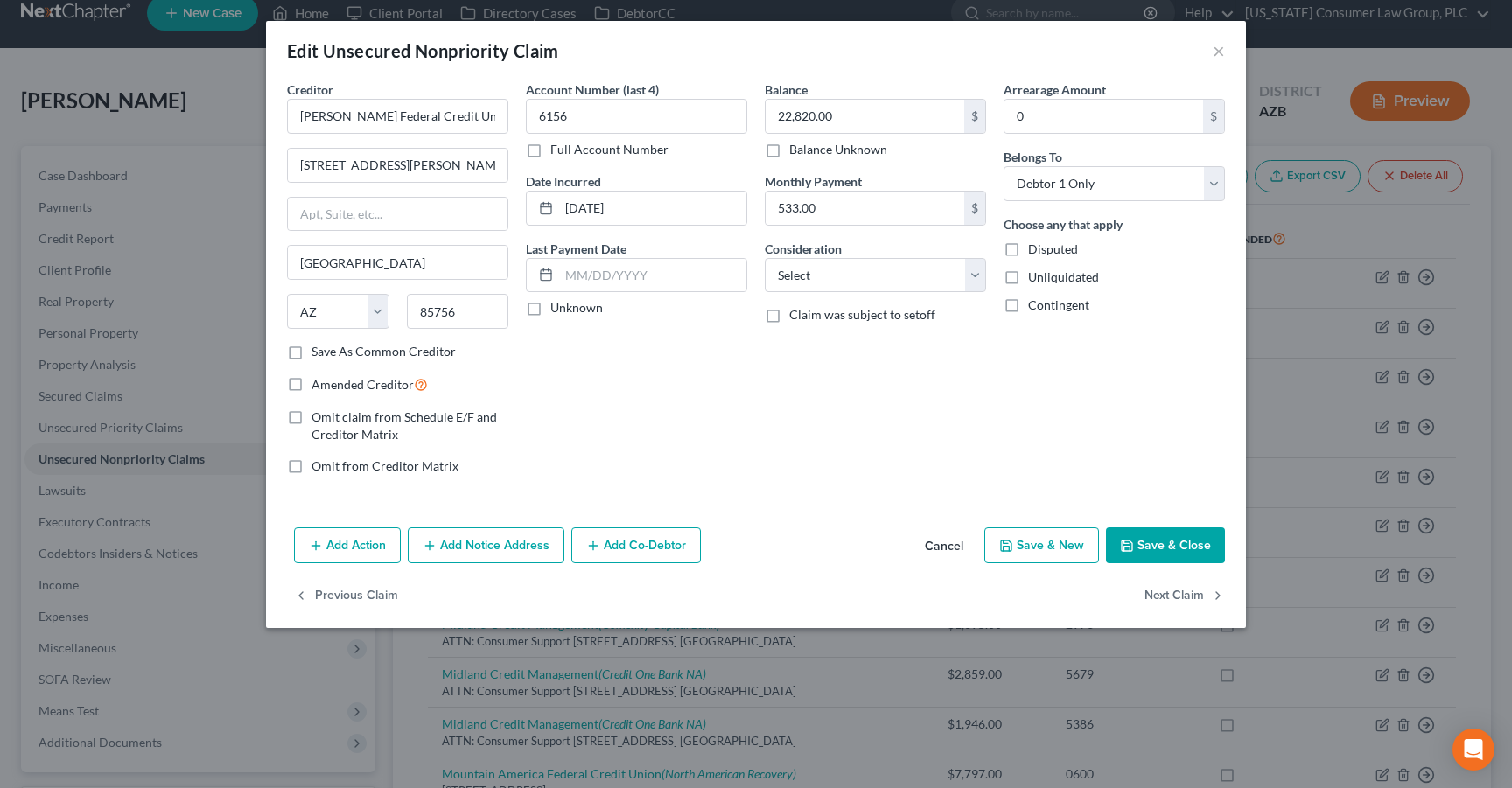
click at [1147, 535] on button "Save & Close" at bounding box center [1165, 546] width 119 height 37
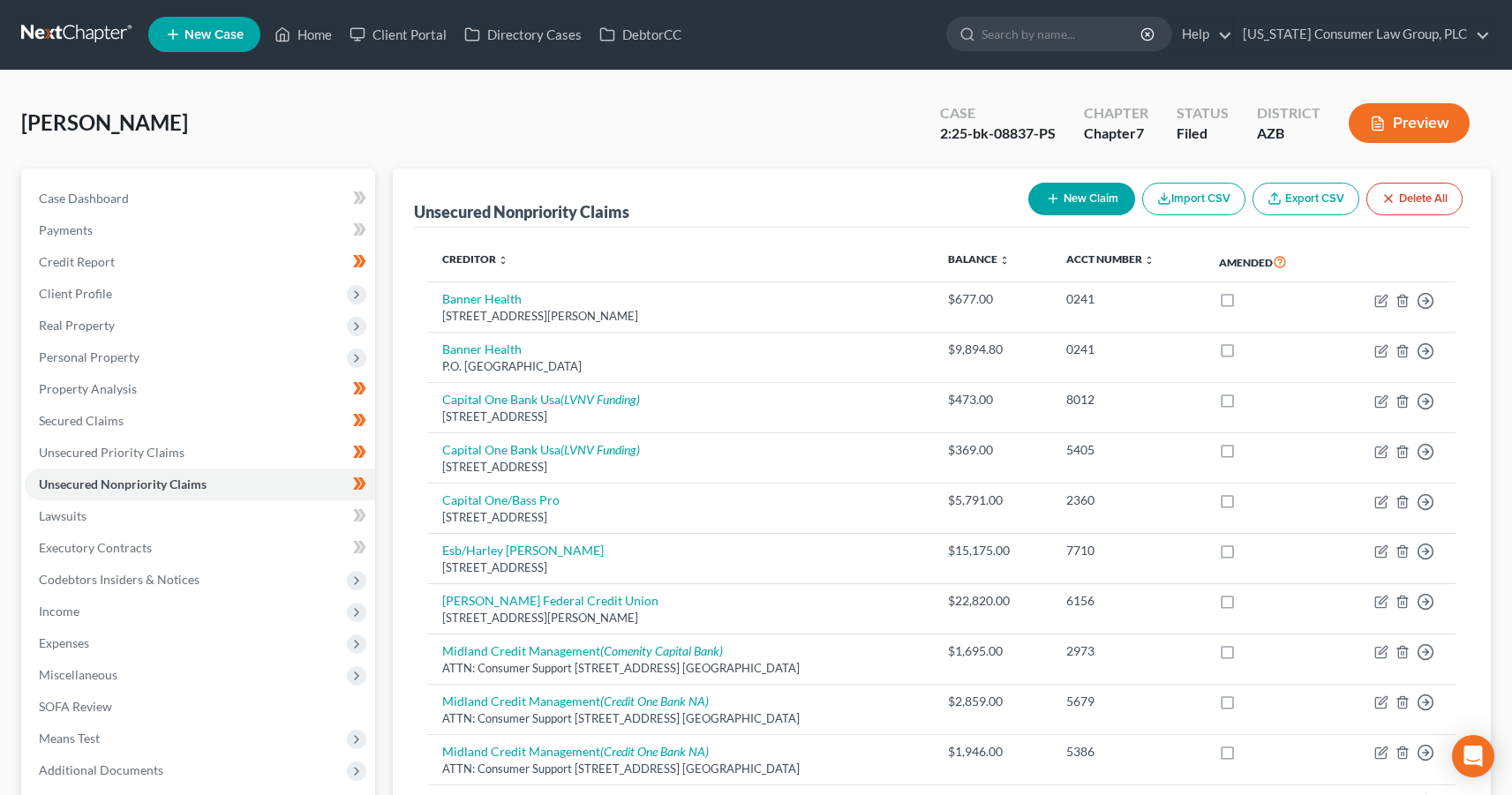
scroll to position [0, 0]
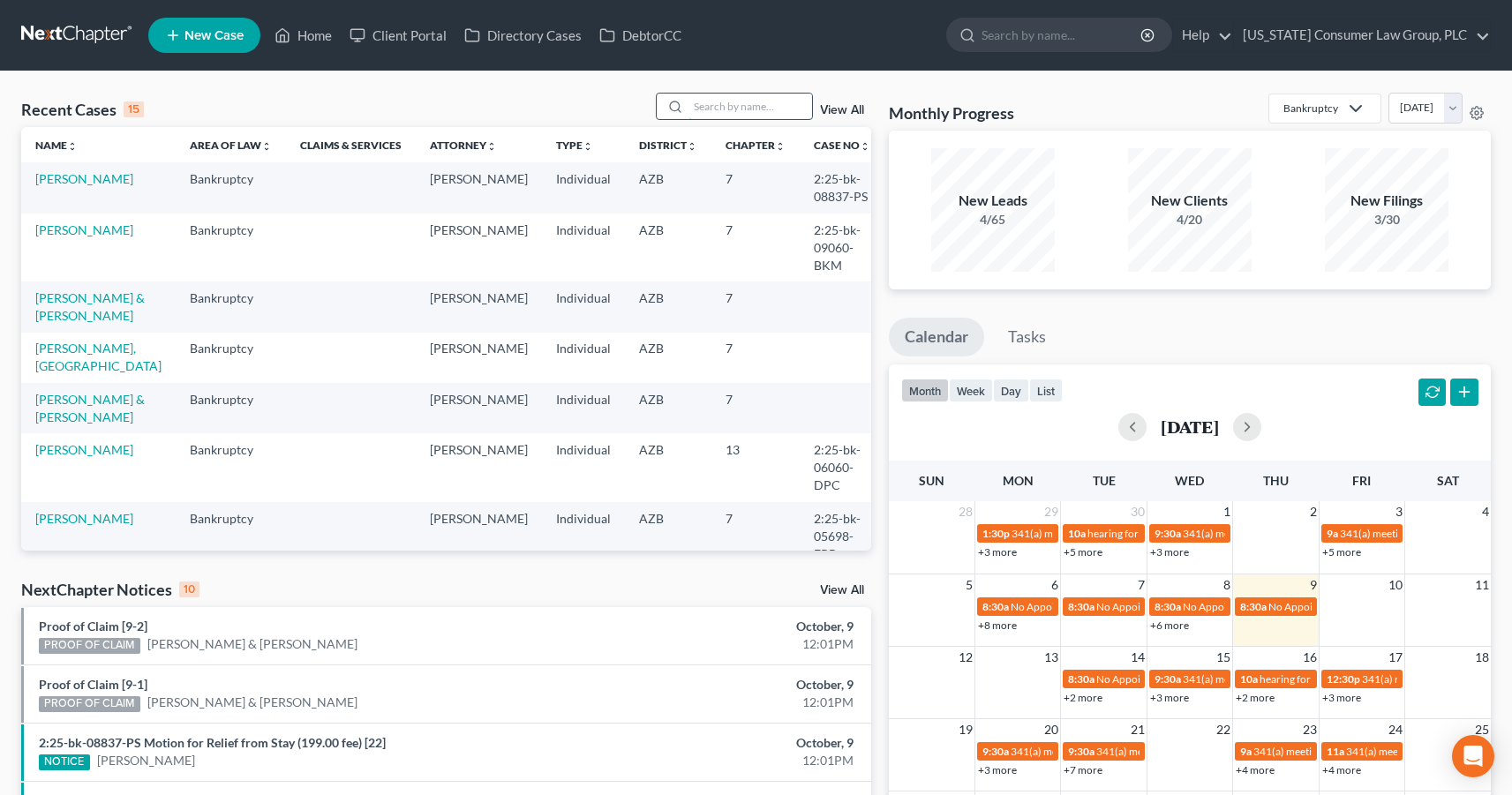
click at [732, 114] on input "search" at bounding box center [750, 107] width 123 height 26
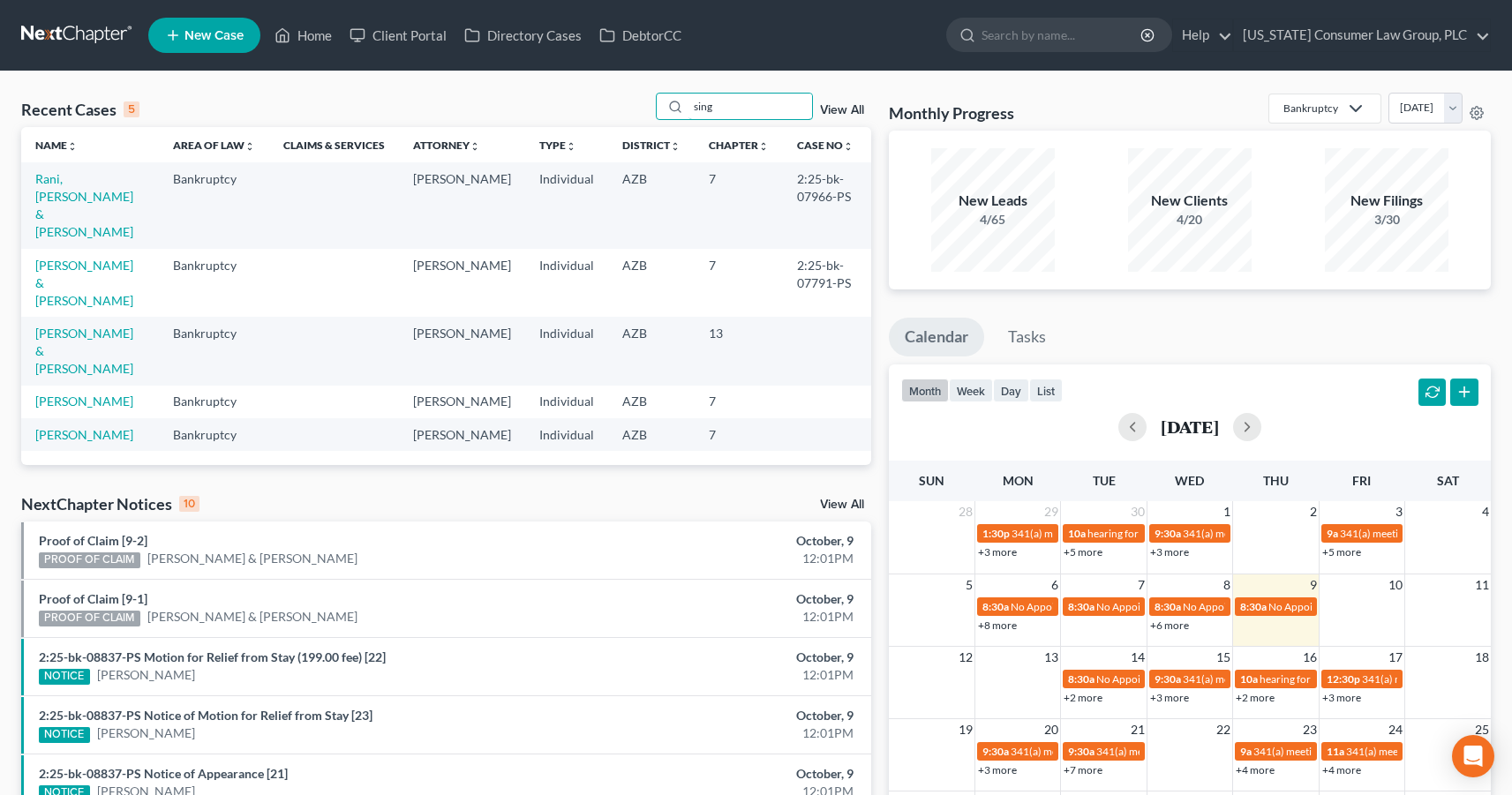
type input "sing"
click at [99, 187] on td "Rani, [PERSON_NAME] & [PERSON_NAME]" at bounding box center [90, 205] width 137 height 85
click at [99, 185] on link "Rani, [PERSON_NAME] & [PERSON_NAME]" at bounding box center [84, 205] width 98 height 68
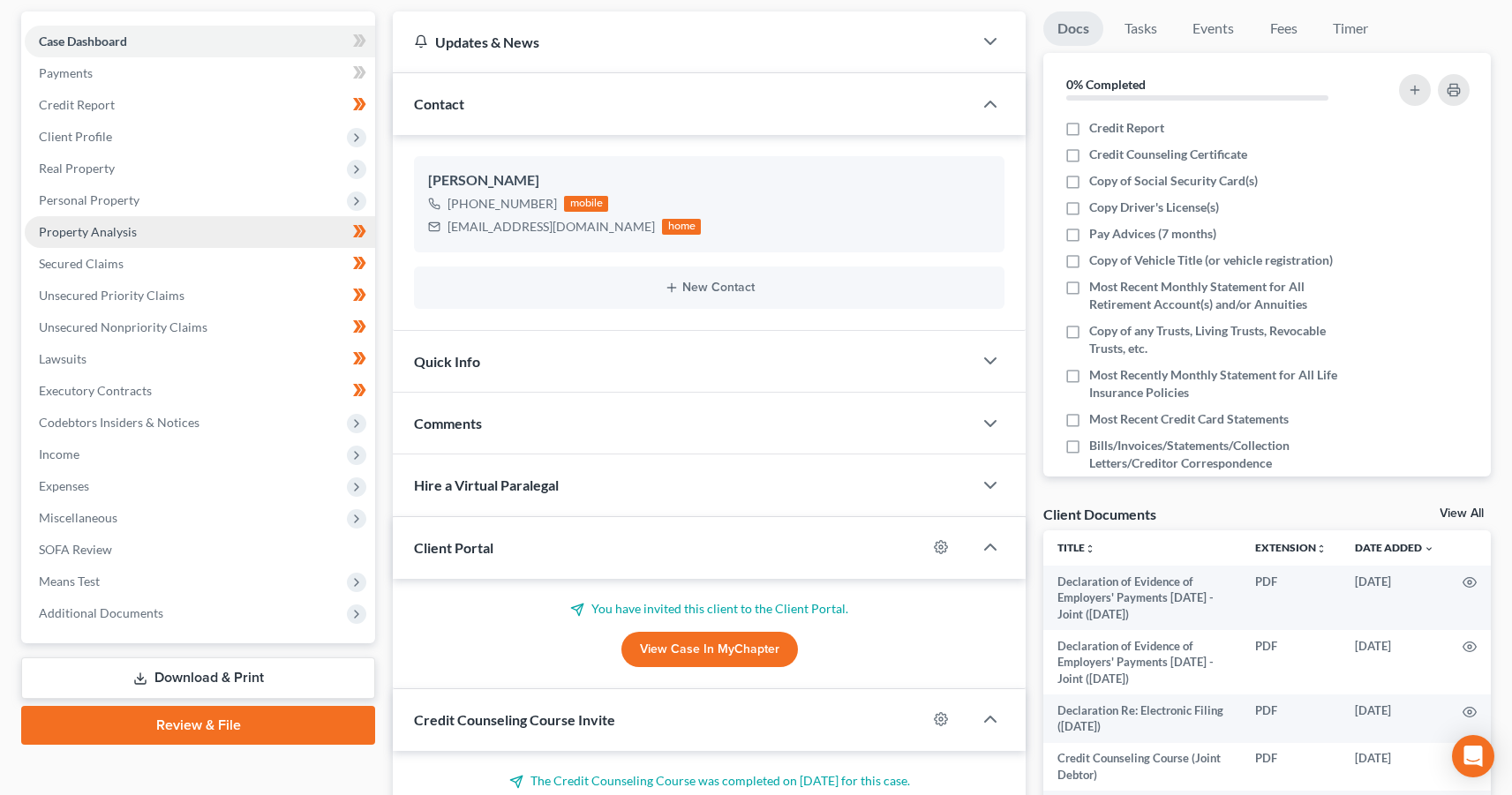
scroll to position [158, 0]
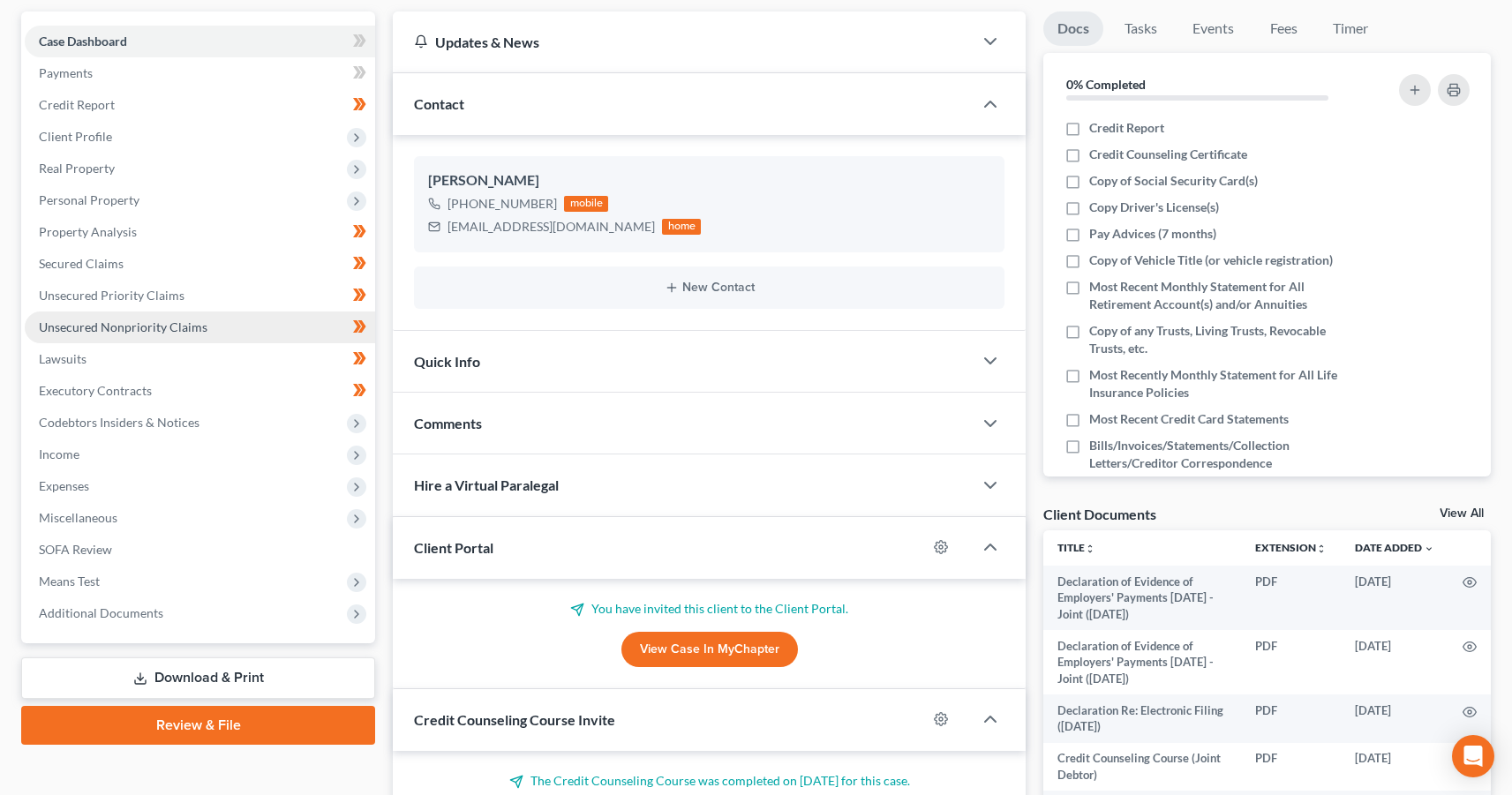
click at [136, 329] on span "Unsecured Nonpriority Claims" at bounding box center [123, 327] width 169 height 15
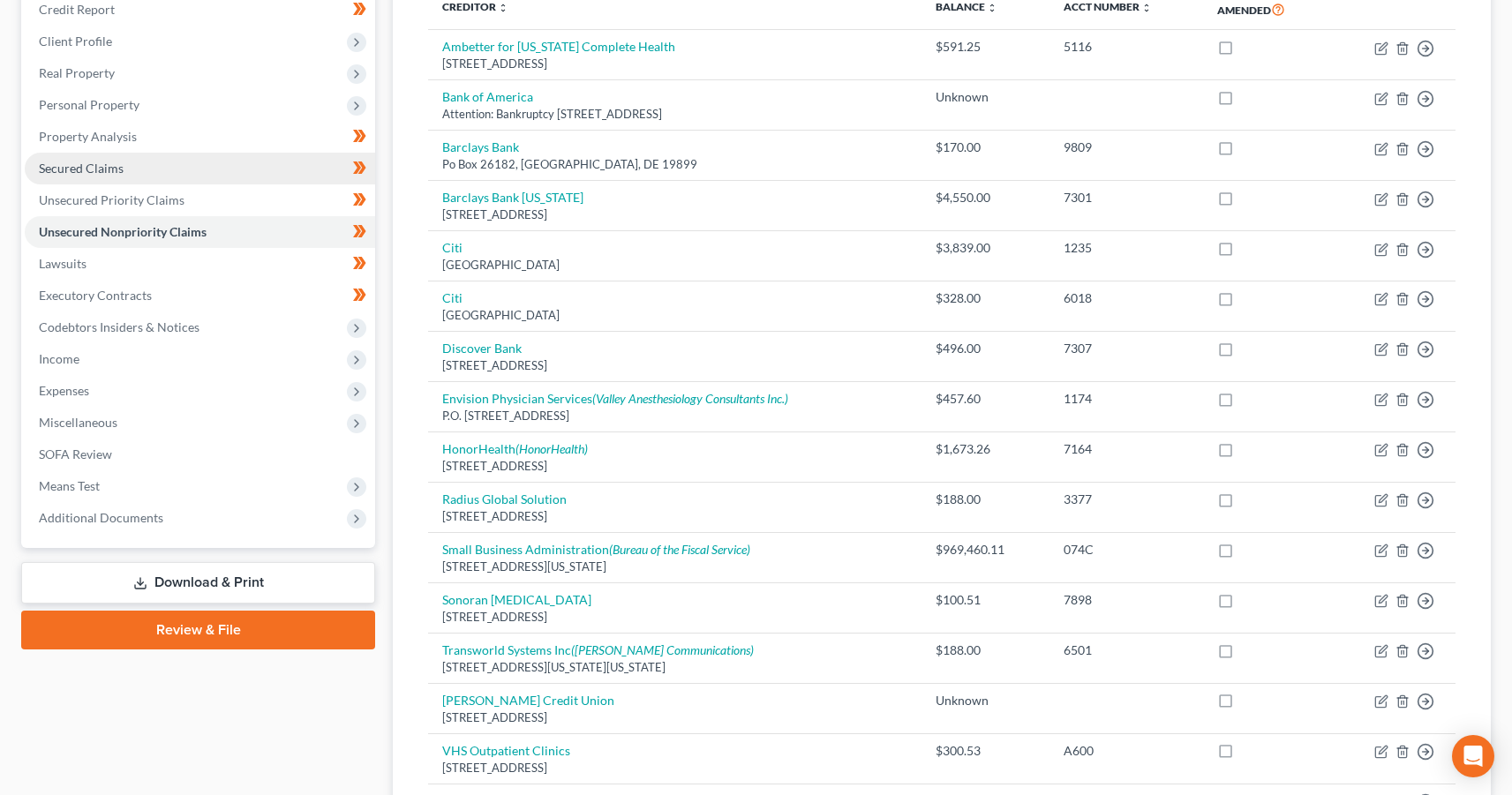
scroll to position [294, 0]
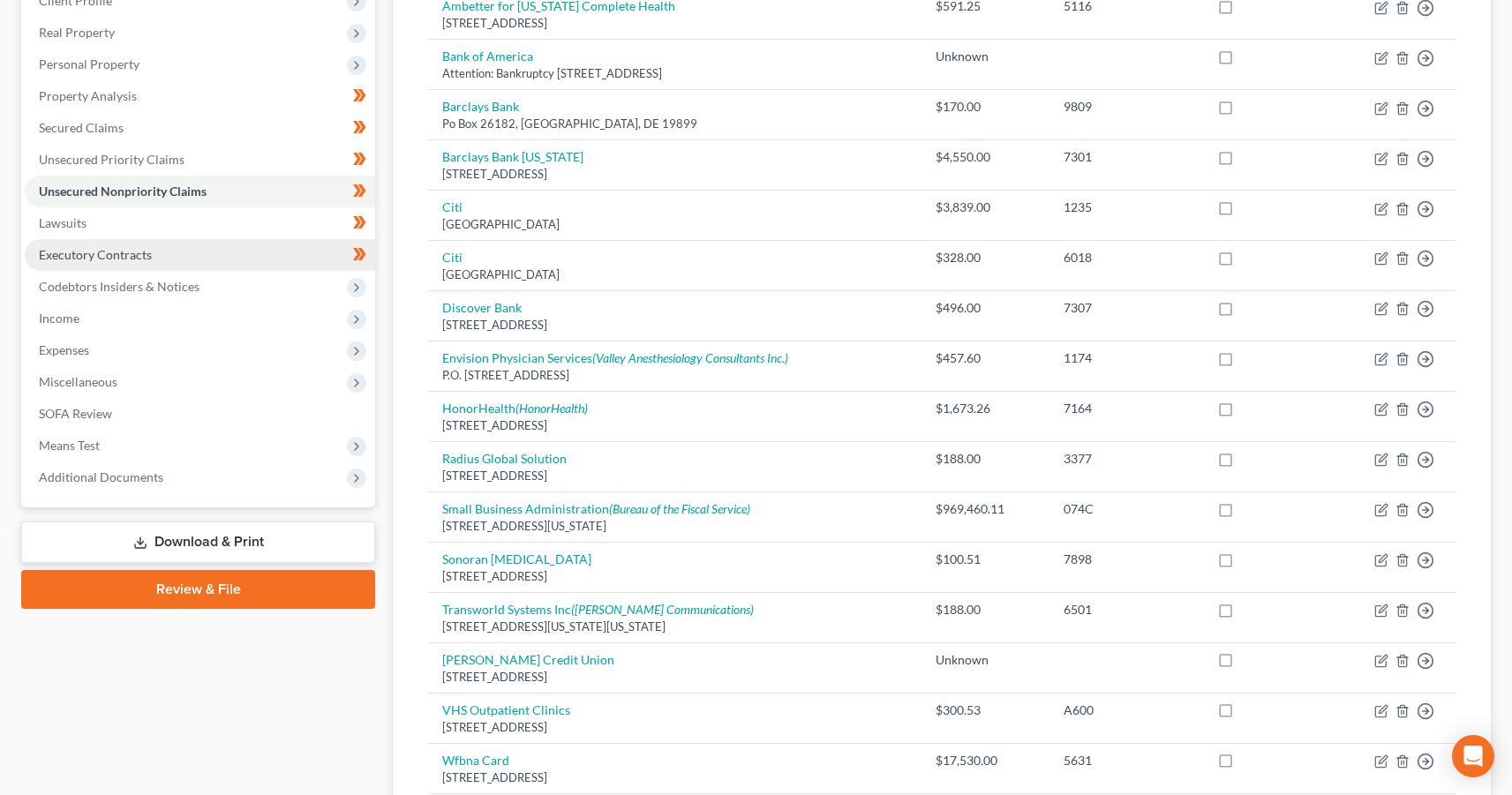
click at [87, 256] on span "Executory Contracts" at bounding box center [96, 254] width 113 height 15
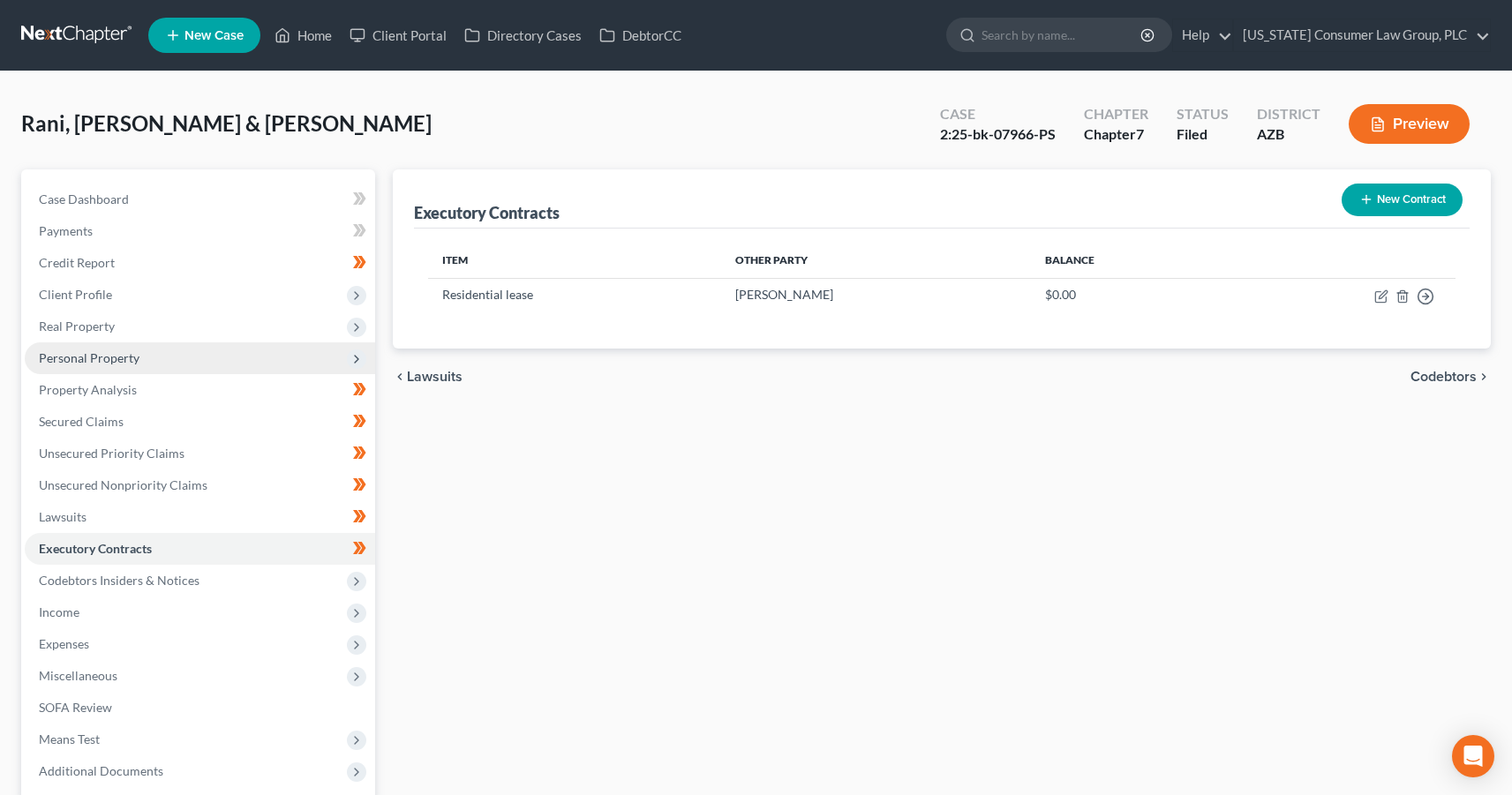
click at [85, 353] on span "Personal Property" at bounding box center [89, 358] width 100 height 15
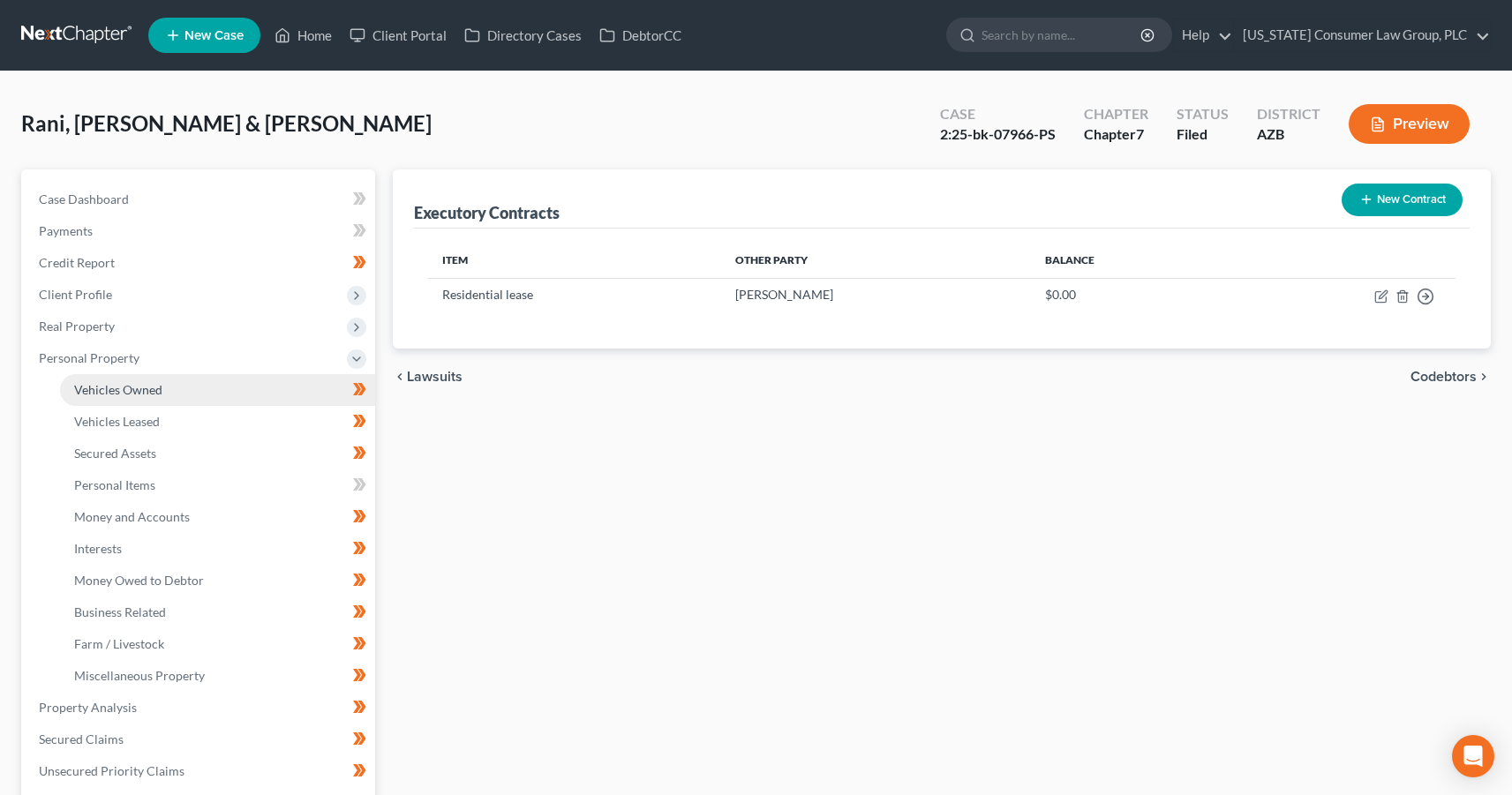
click at [97, 379] on link "Vehicles Owned" at bounding box center [218, 391] width 315 height 32
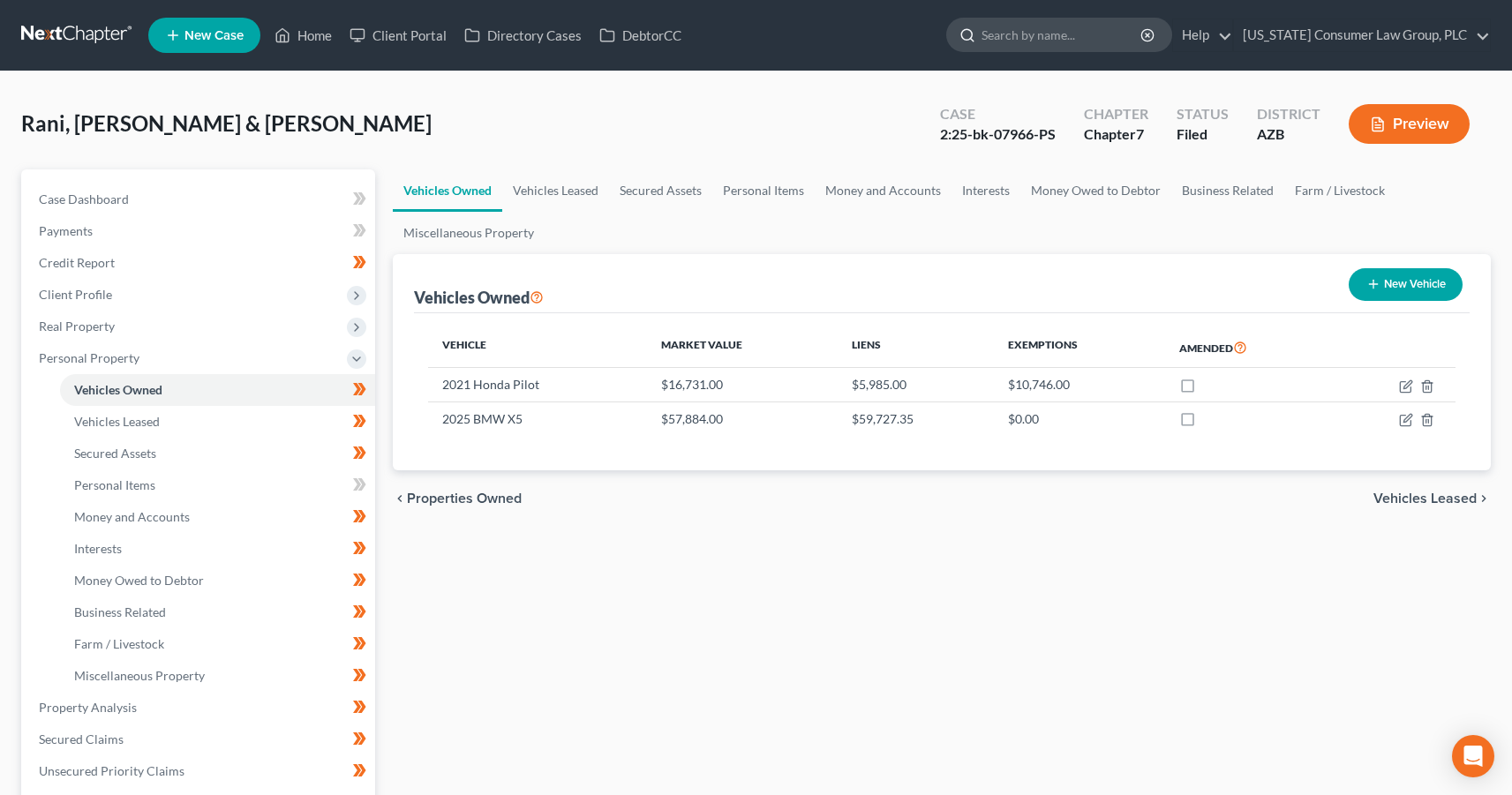
click at [1052, 42] on input "search" at bounding box center [1062, 34] width 161 height 32
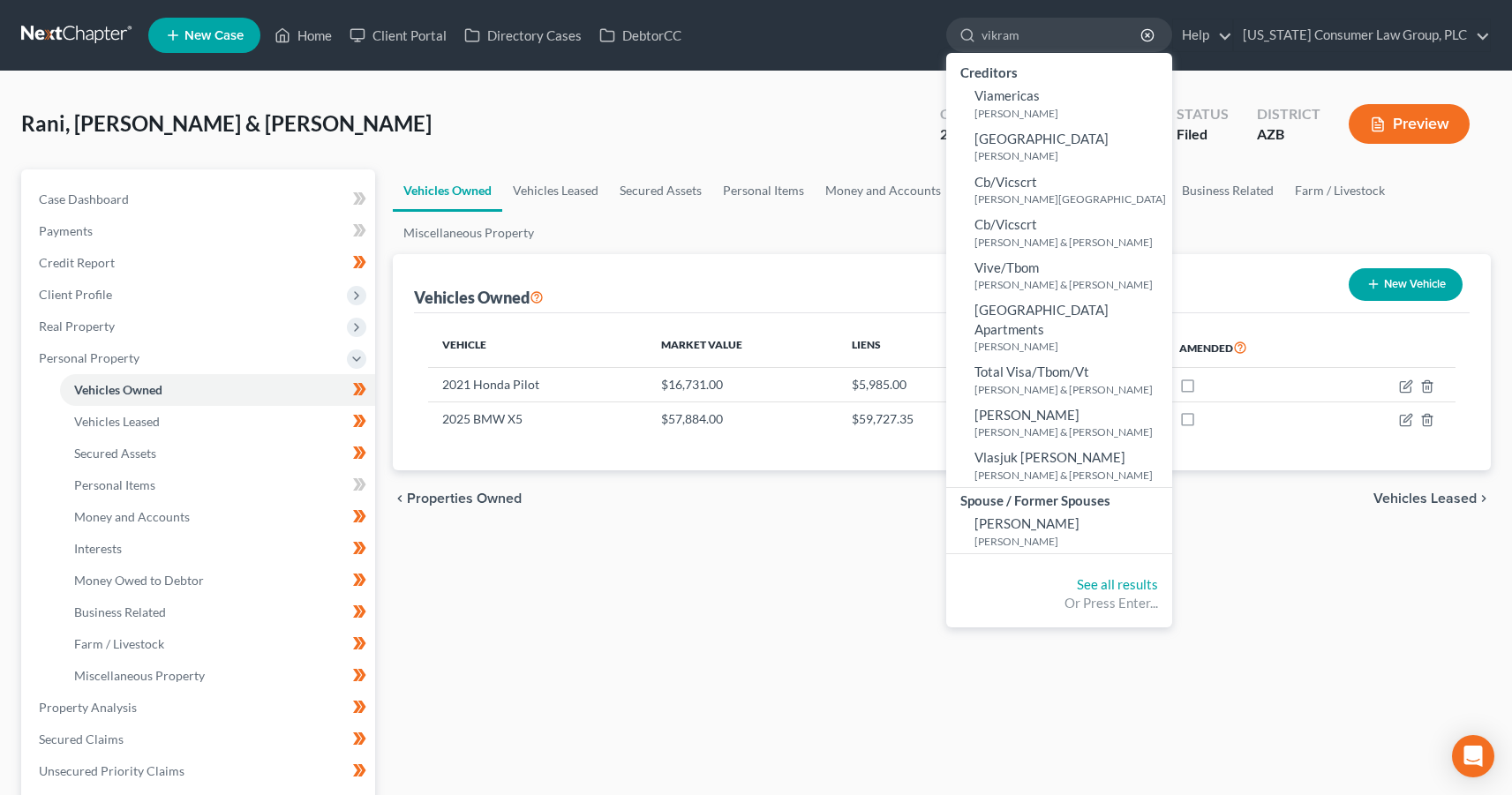
type input "vikram"
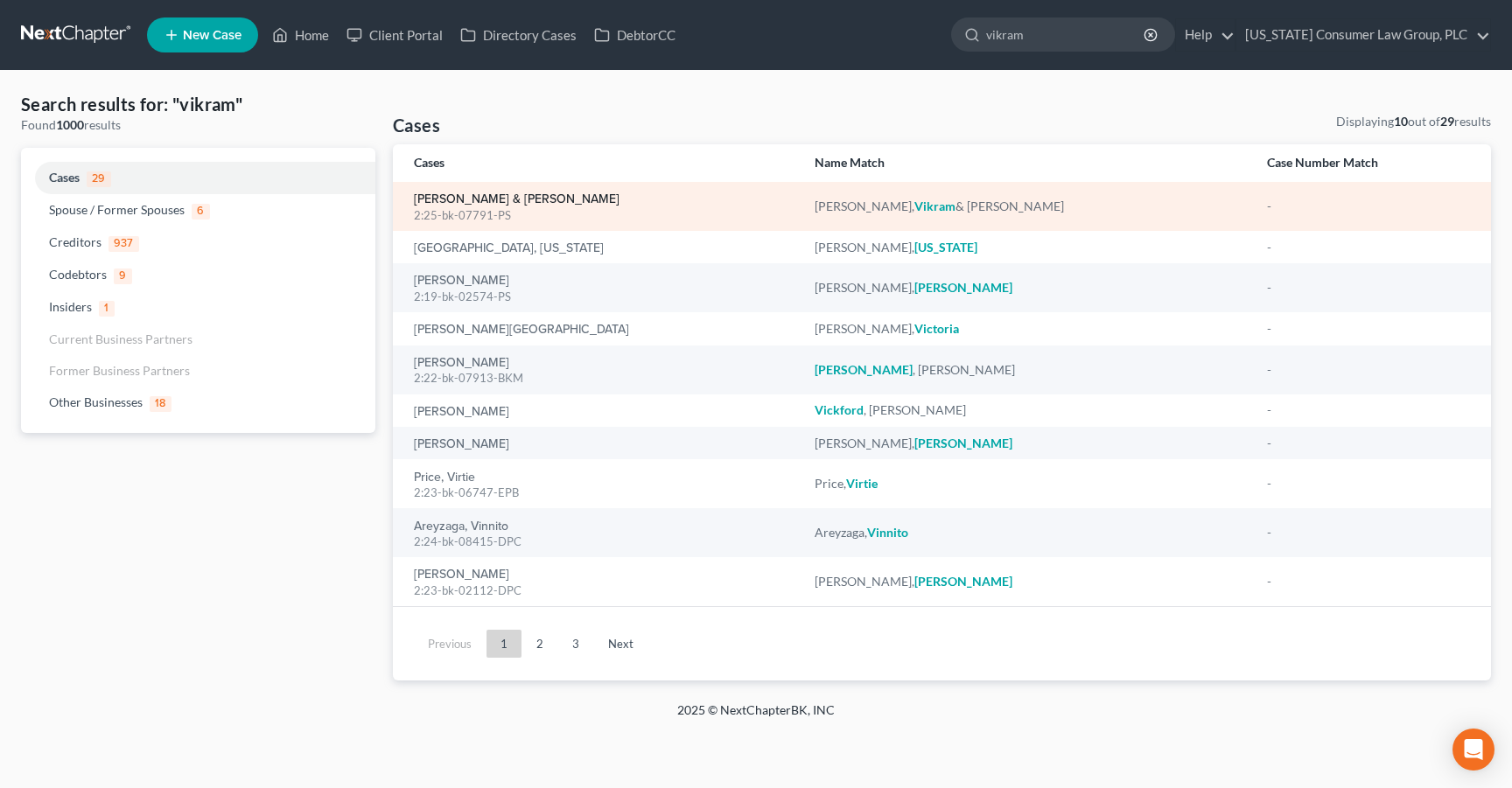
click at [492, 202] on link "[PERSON_NAME] & [PERSON_NAME]" at bounding box center [517, 199] width 206 height 12
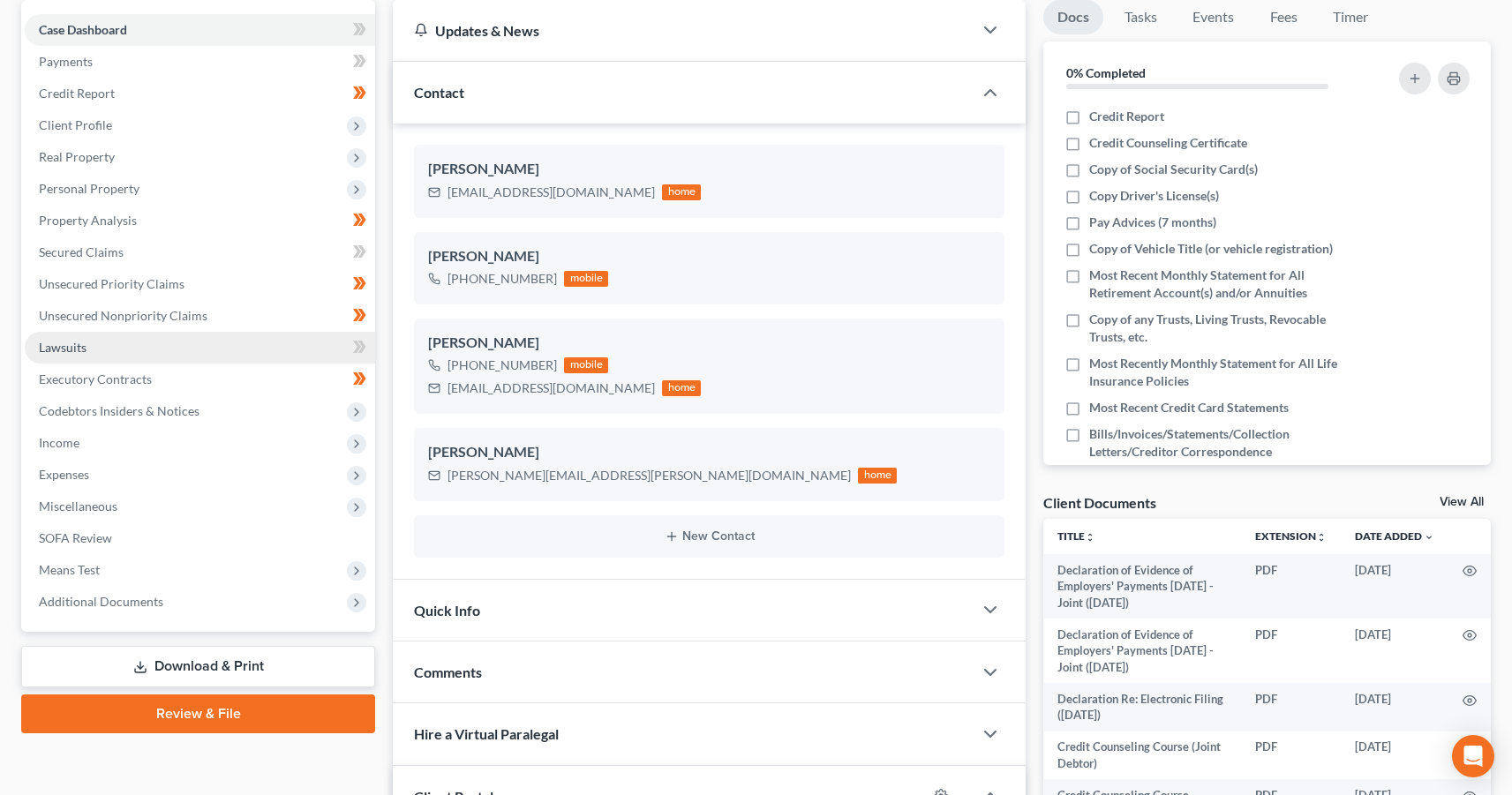
scroll to position [170, 0]
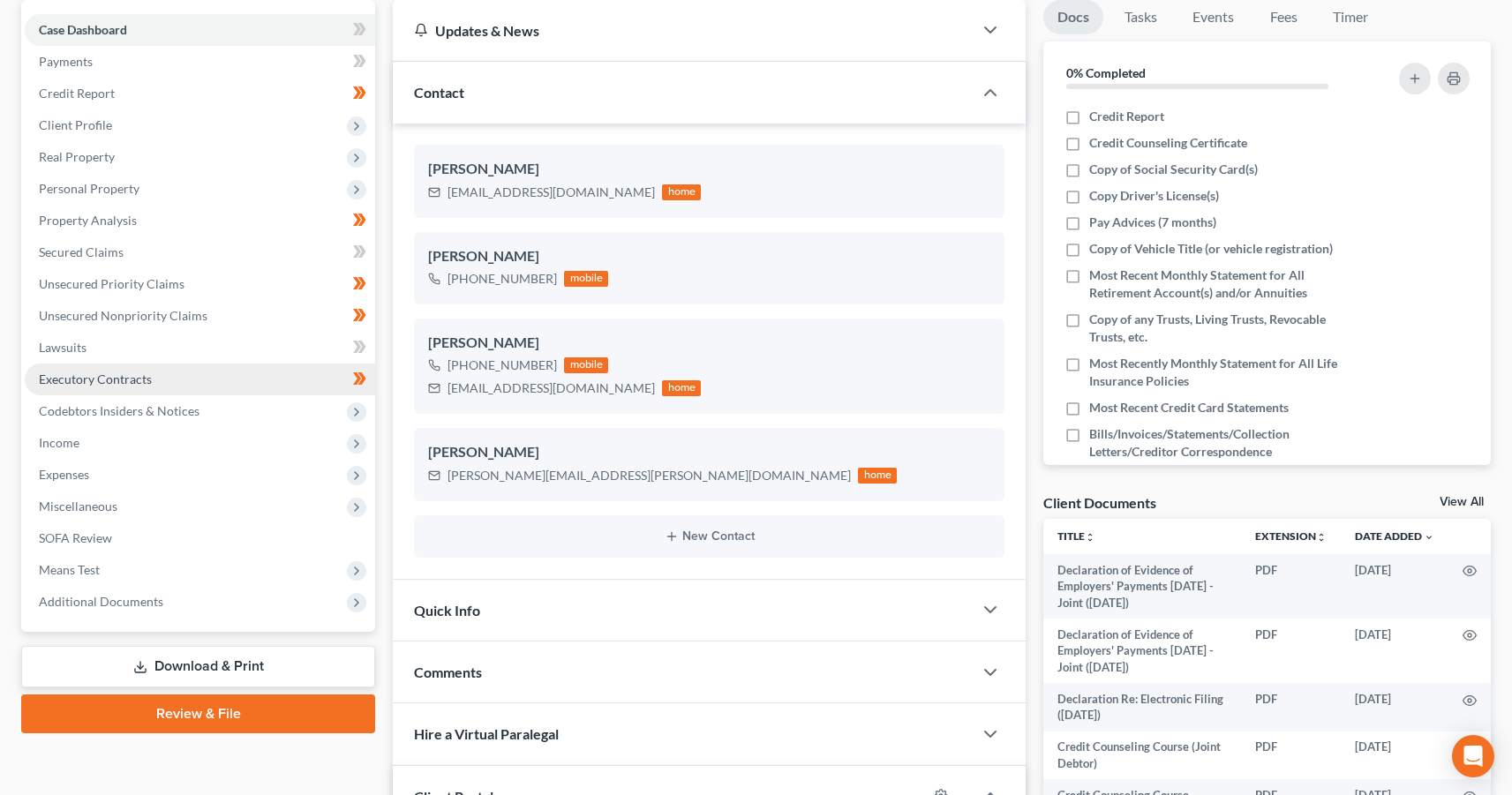
click at [85, 374] on span "Executory Contracts" at bounding box center [96, 379] width 113 height 15
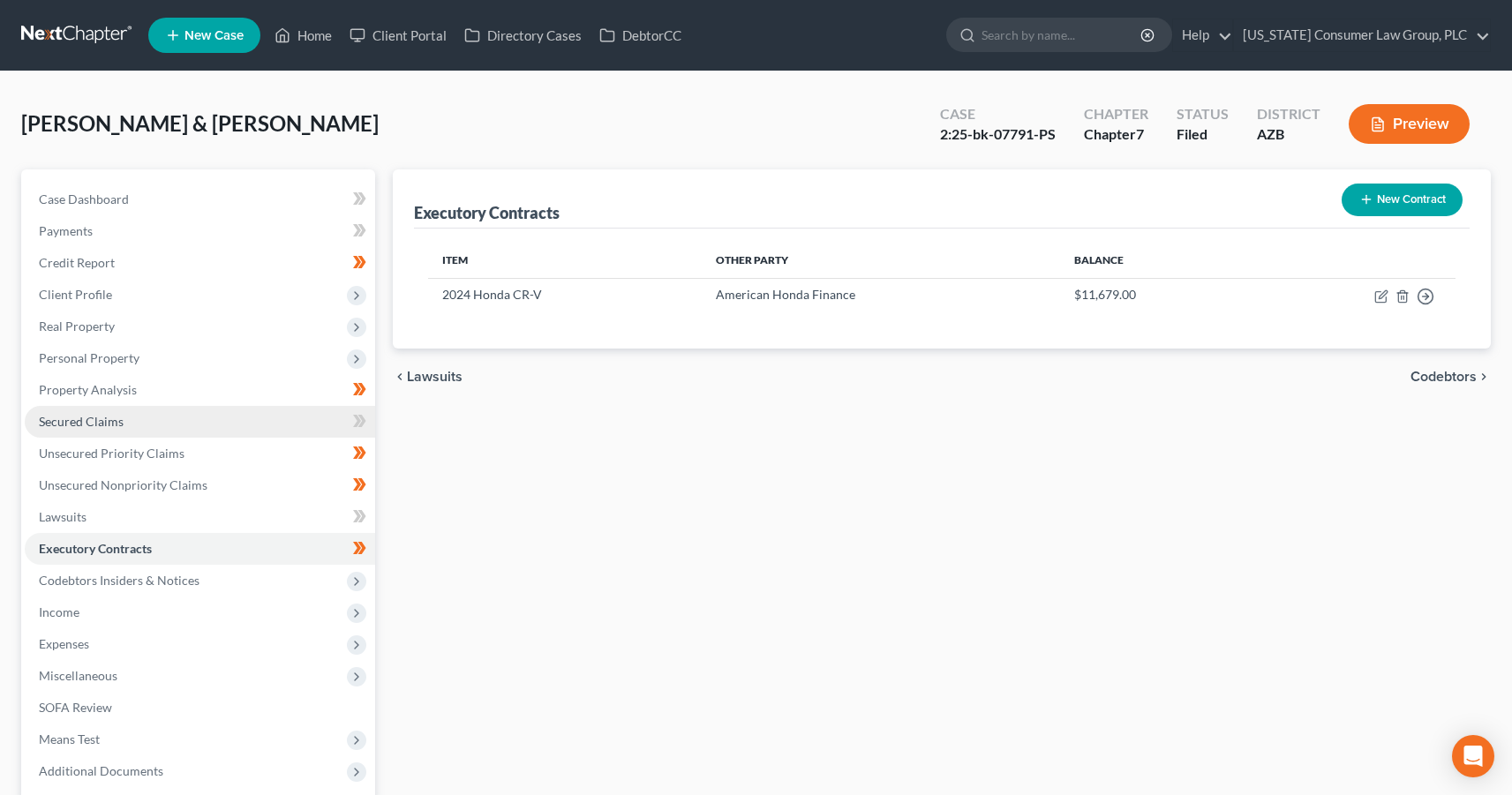
click at [100, 417] on span "Secured Claims" at bounding box center [81, 421] width 84 height 15
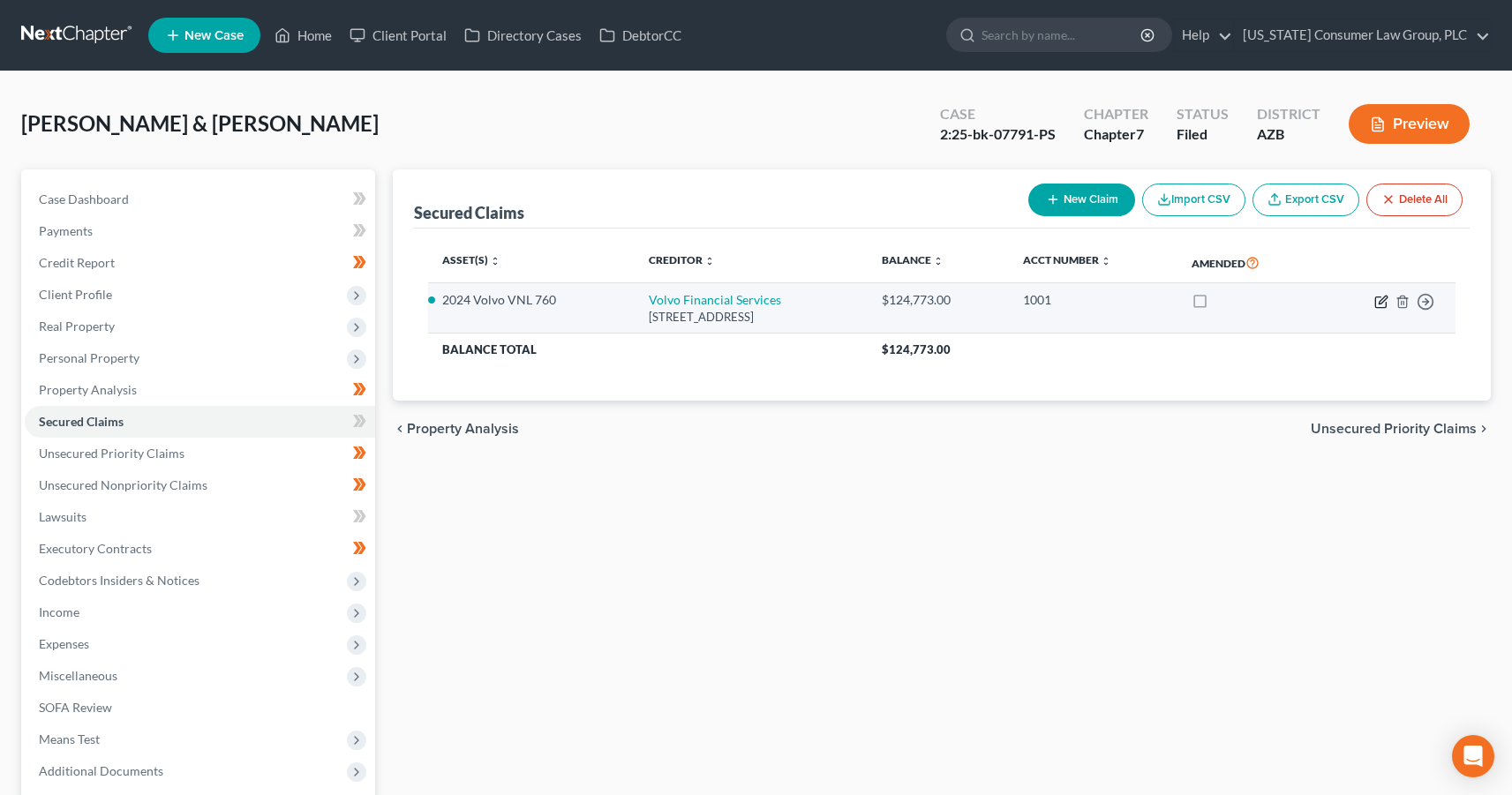
click at [1385, 301] on icon "button" at bounding box center [1381, 301] width 14 height 14
select select "28"
select select "2"
select select "3"
select select "0"
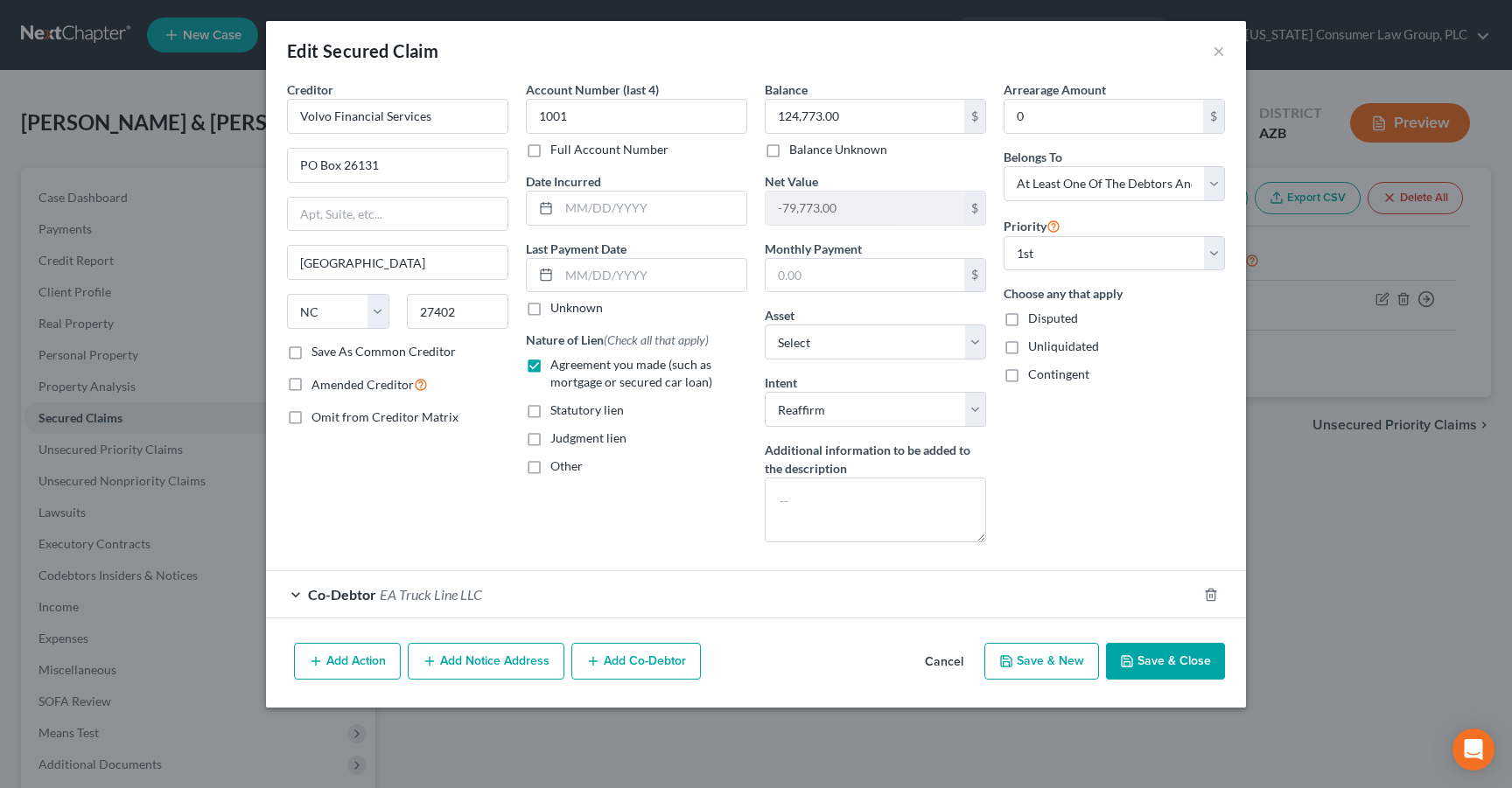
drag, startPoint x: 952, startPoint y: 661, endPoint x: 797, endPoint y: 582, distance: 174.0
click at [952, 661] on button "Cancel" at bounding box center [945, 662] width 66 height 35
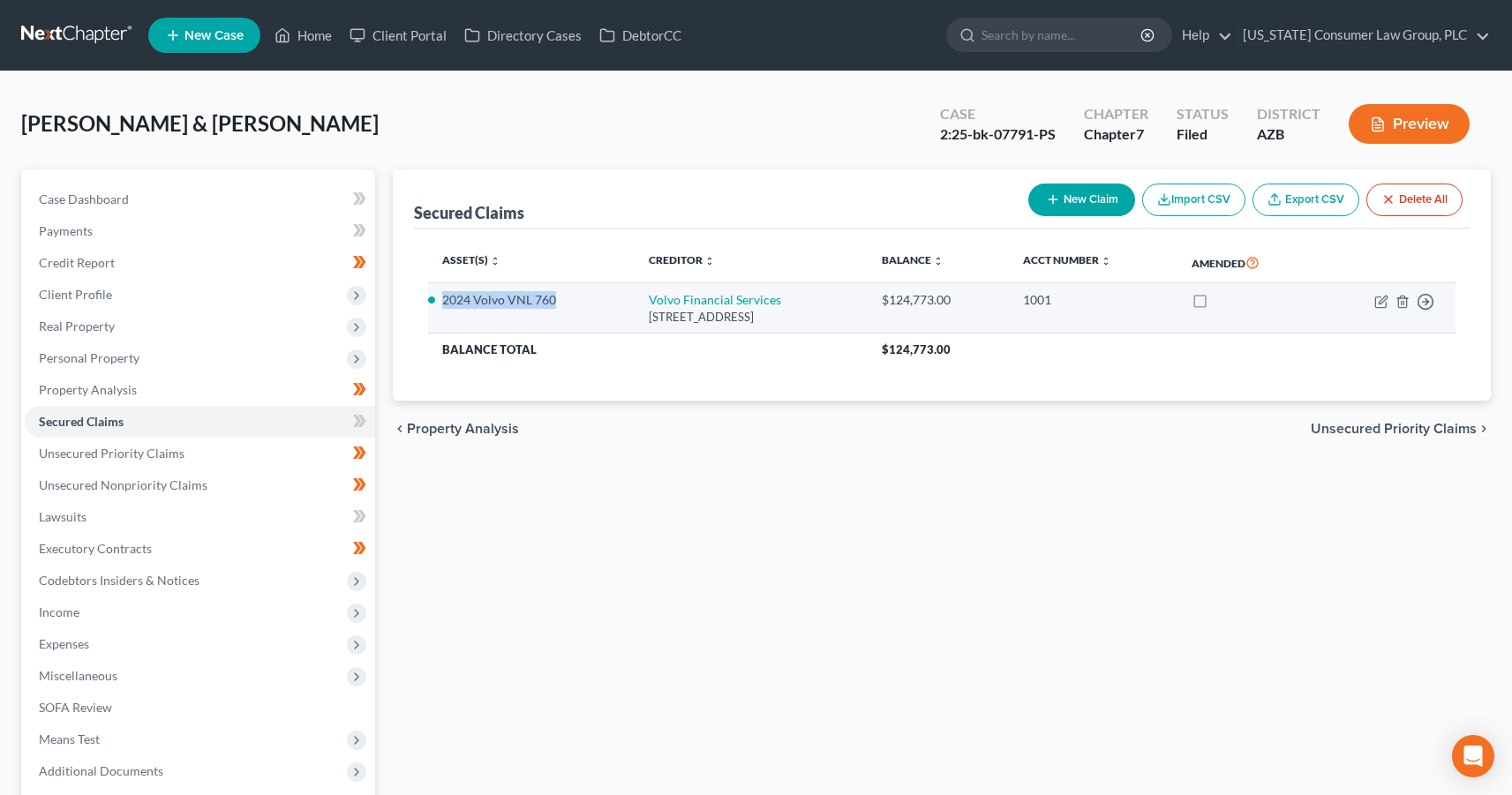
drag, startPoint x: 465, startPoint y: 301, endPoint x: 557, endPoint y: 301, distance: 92.0
click at [557, 301] on li "2024 Volvo VNL 760" at bounding box center [532, 300] width 178 height 18
copy li "2024 Volvo VNL 760"
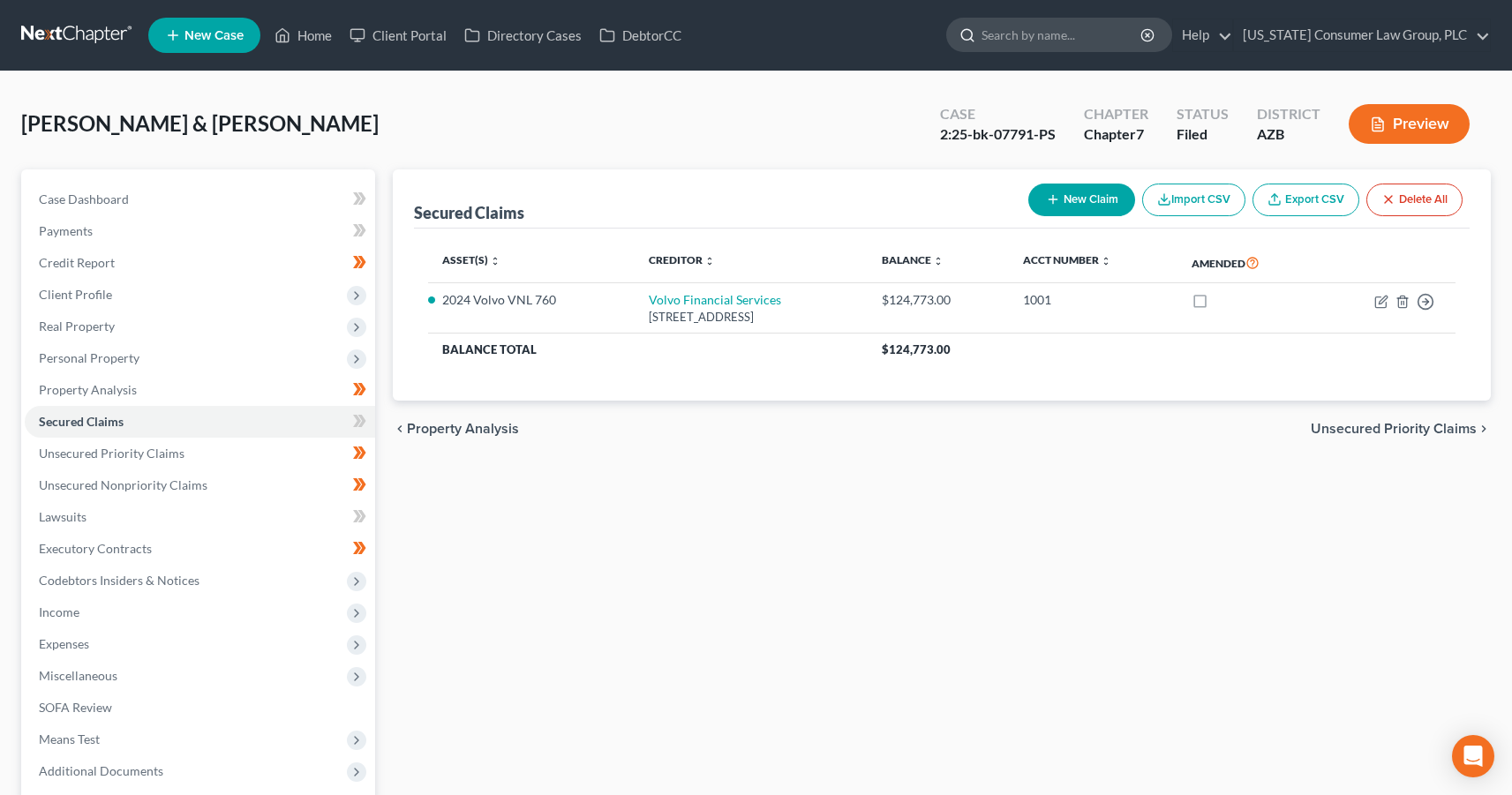
click at [1086, 29] on input "search" at bounding box center [1062, 34] width 161 height 32
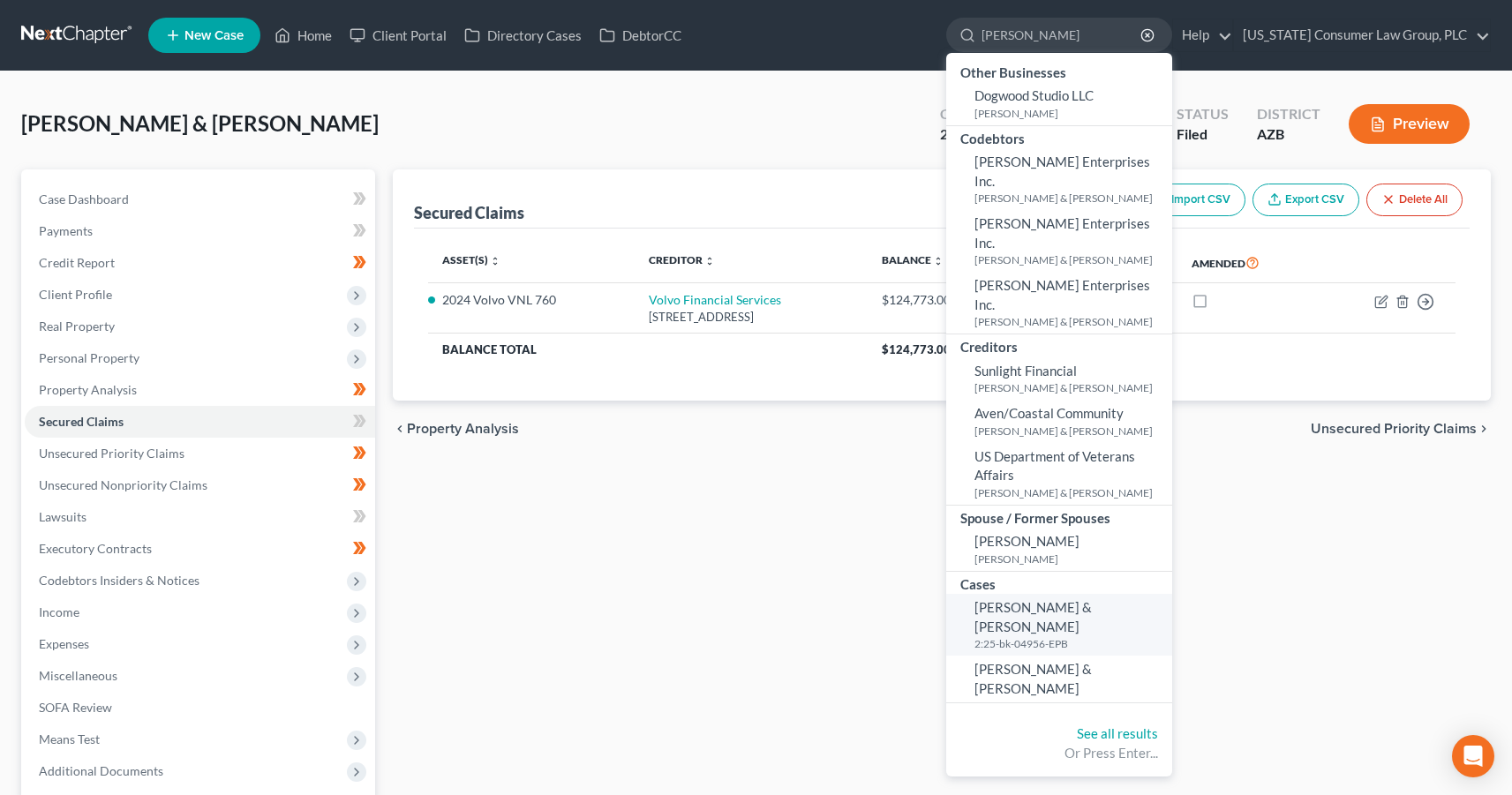
type input "[PERSON_NAME]"
click at [1020, 599] on span "[PERSON_NAME] & [PERSON_NAME]" at bounding box center [1033, 616] width 118 height 34
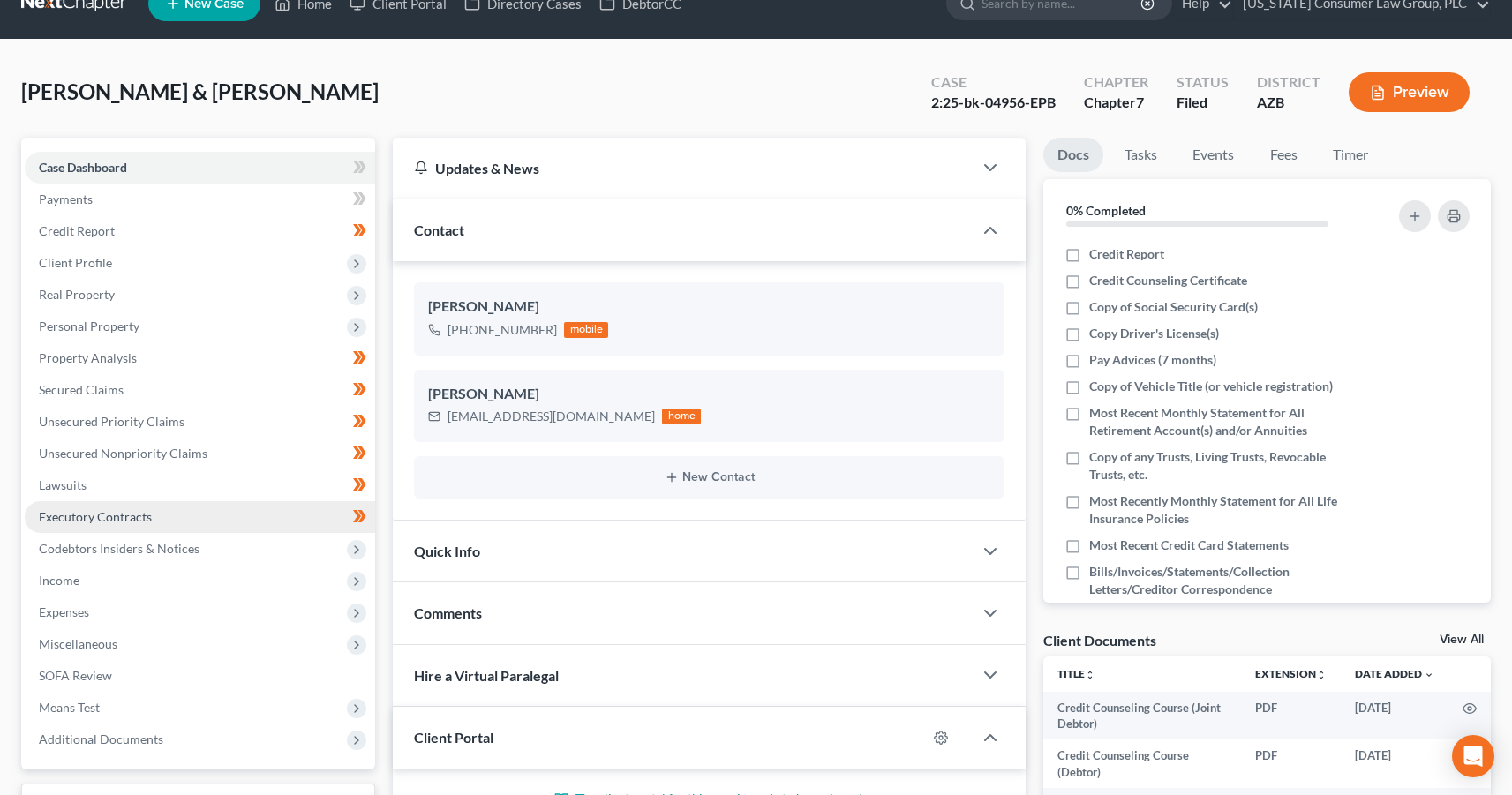
scroll to position [137, 0]
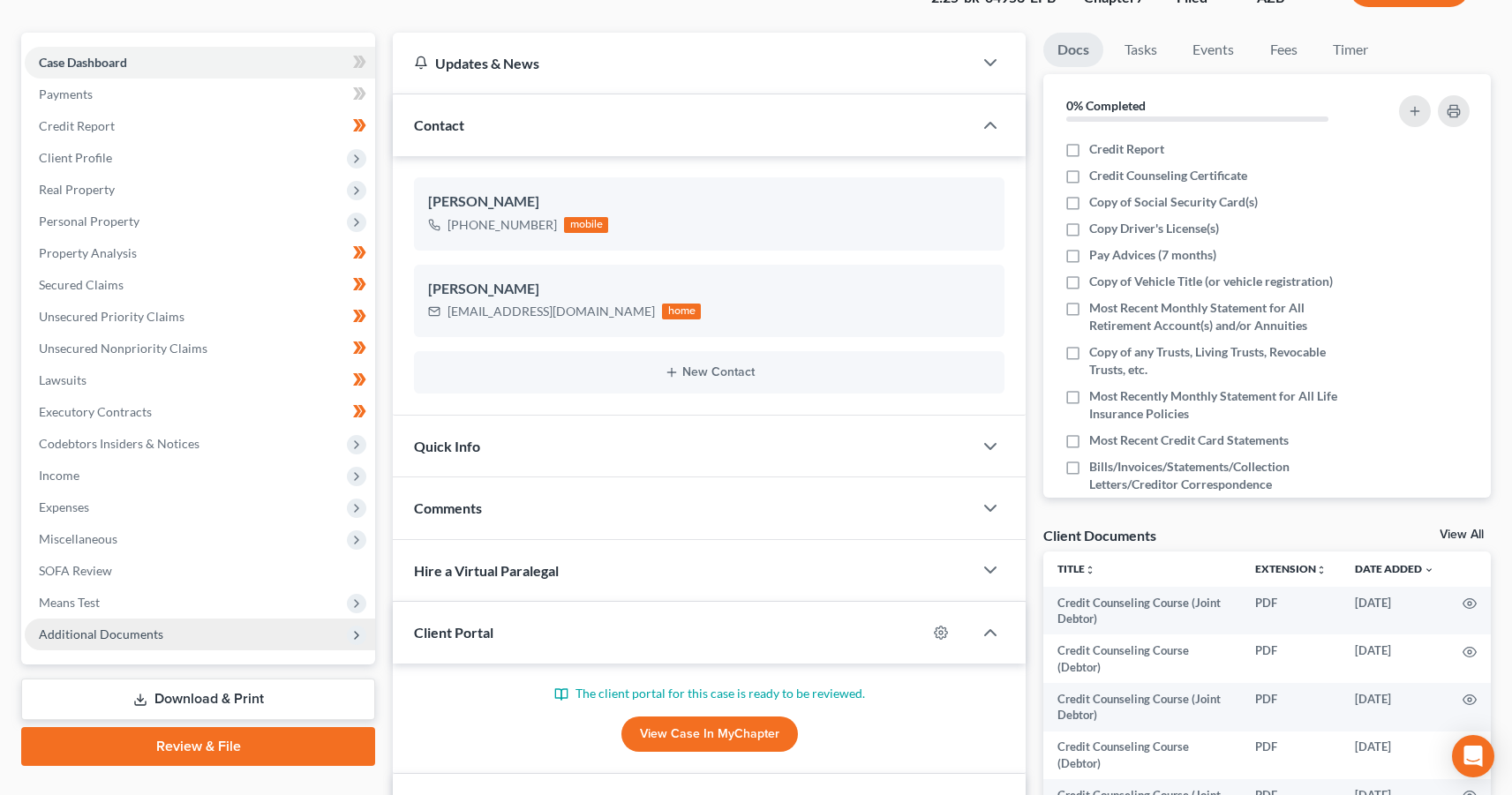
click at [59, 633] on span "Additional Documents" at bounding box center [101, 635] width 124 height 15
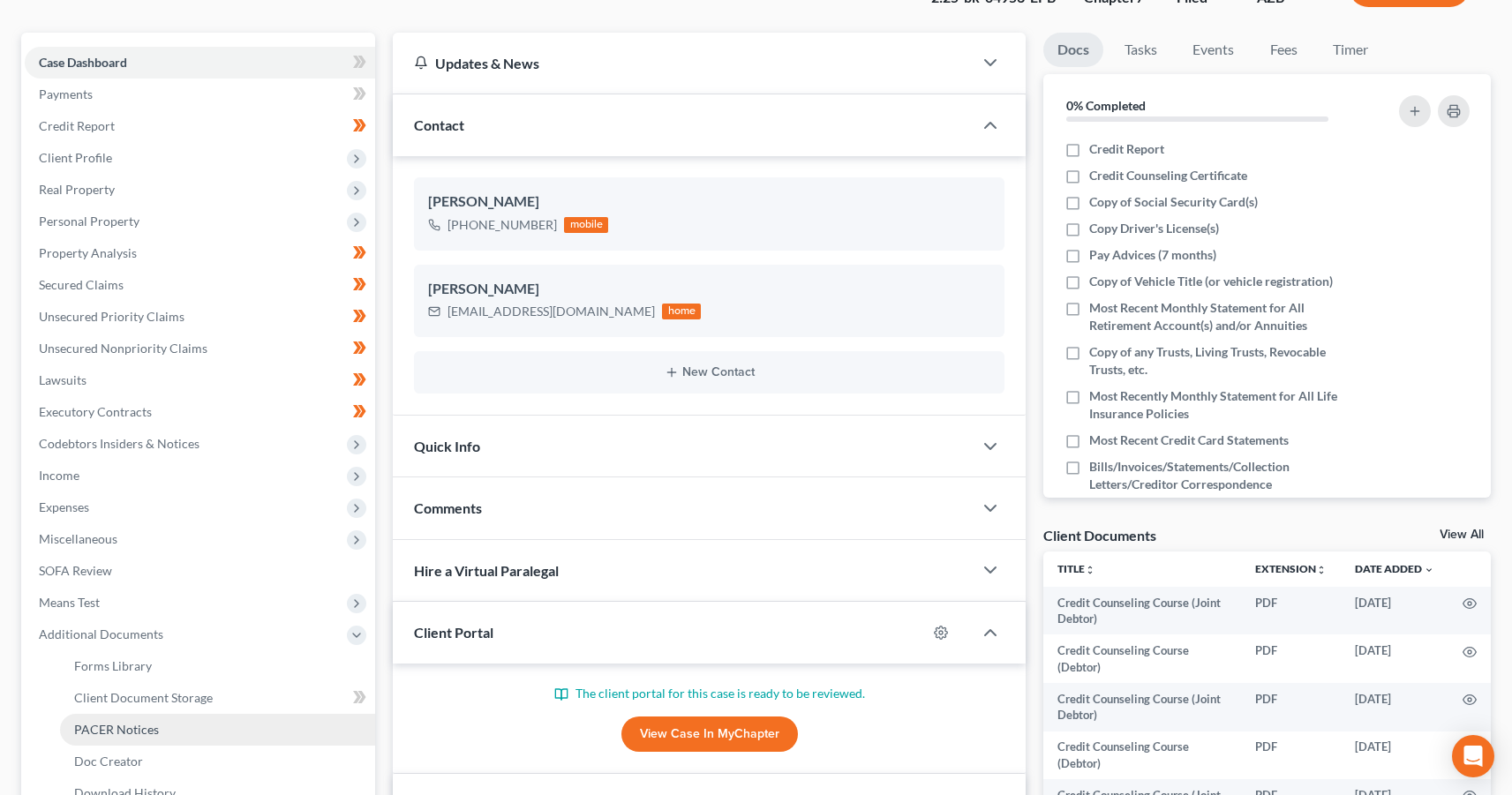
click at [124, 737] on span "PACER Notices" at bounding box center [116, 729] width 84 height 15
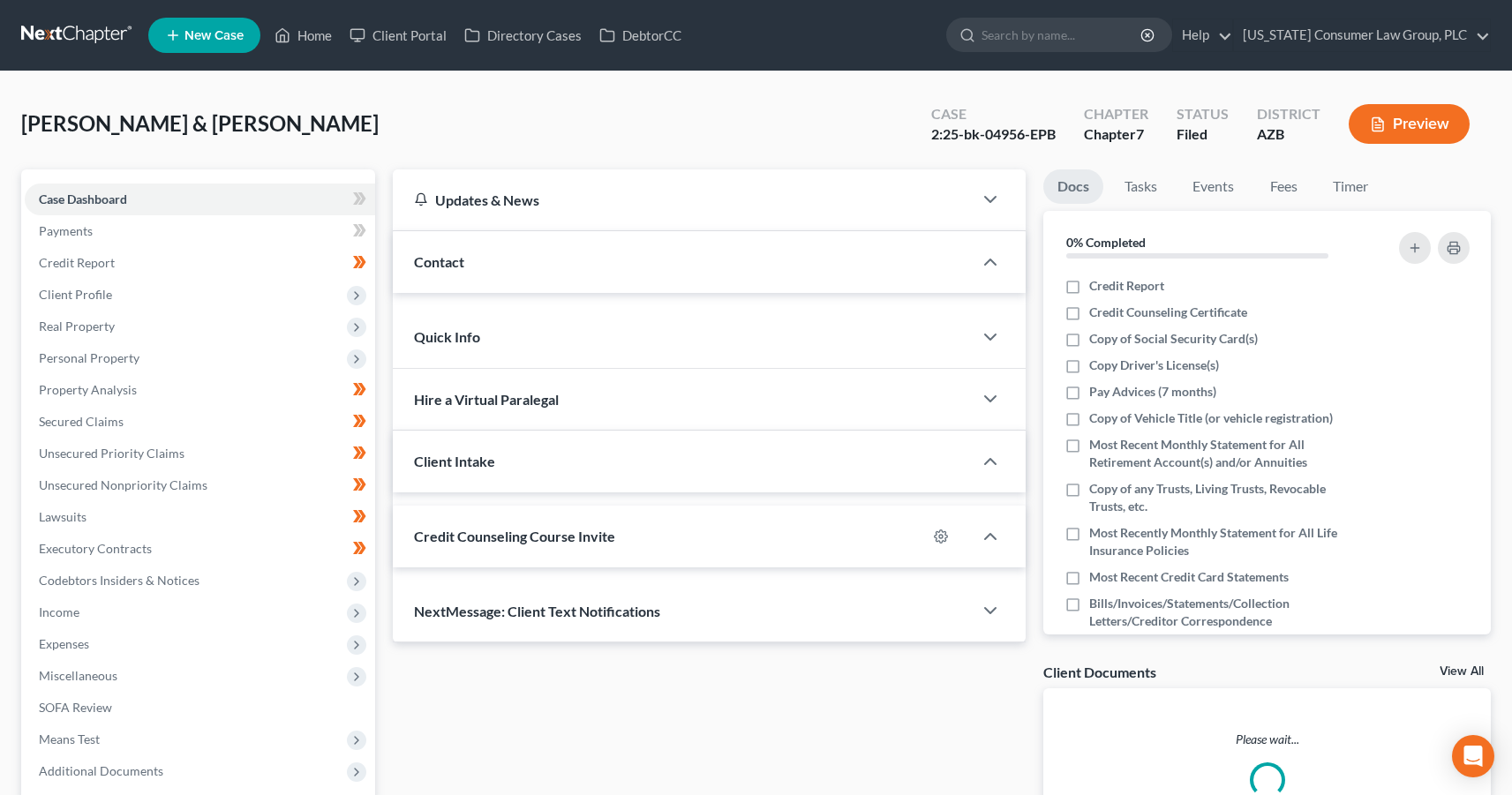
scroll to position [137, 0]
